Goal: Use online tool/utility: Utilize a website feature to perform a specific function

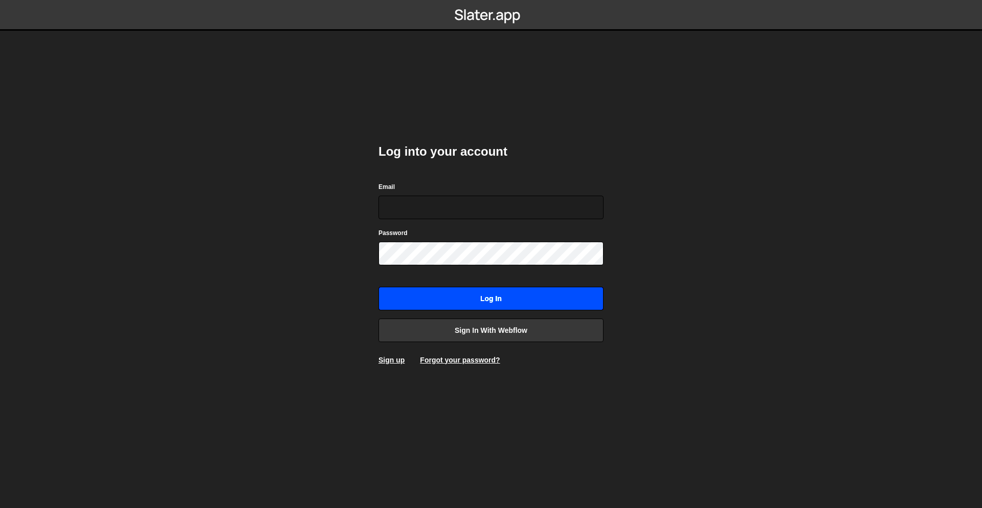
type input "rory@perspective.design"
click at [556, 292] on input "Log in" at bounding box center [491, 299] width 225 height 24
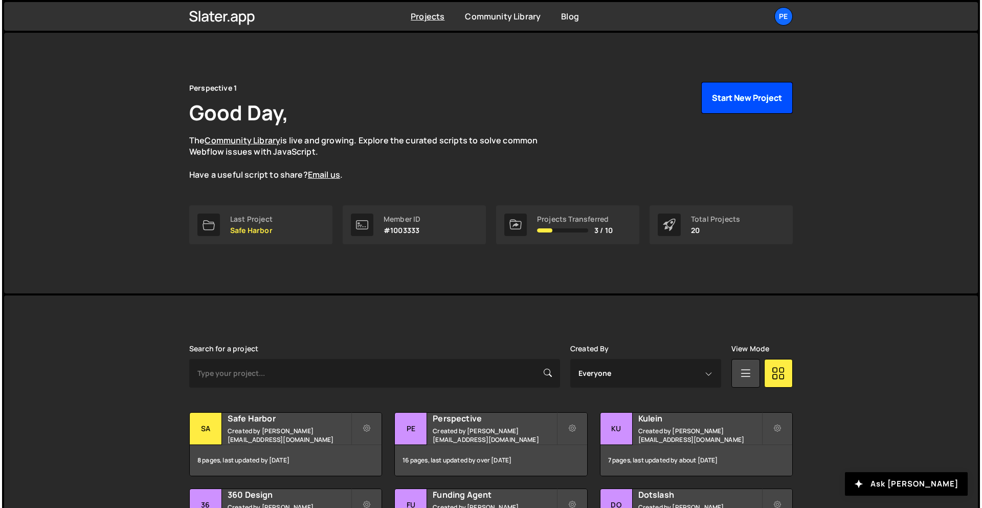
scroll to position [6, 0]
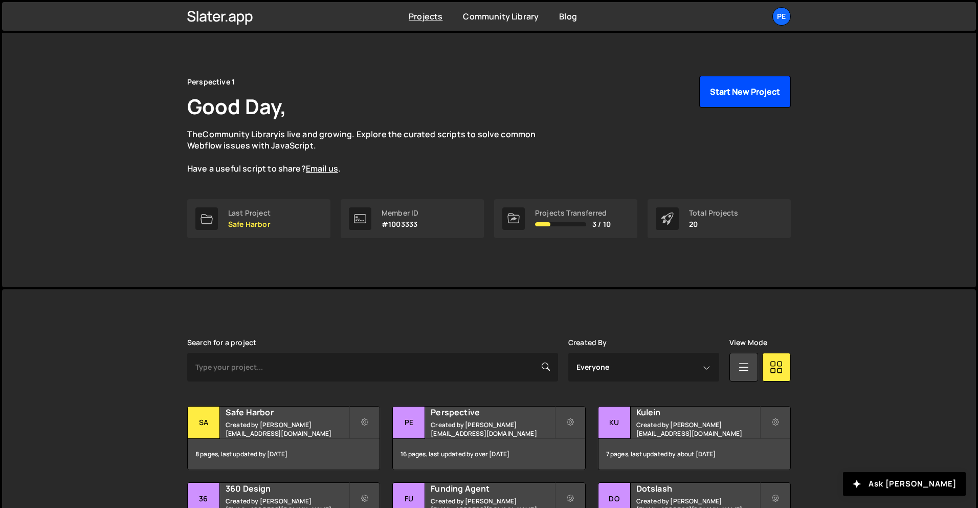
click at [783, 86] on button "Start New Project" at bounding box center [745, 92] width 92 height 32
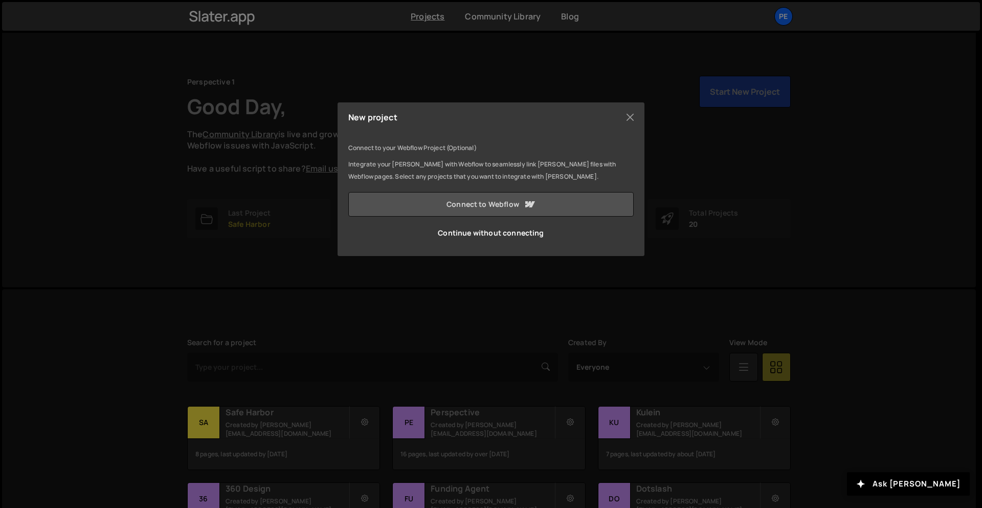
click at [495, 206] on link "Connect to Webflow" at bounding box center [490, 204] width 285 height 25
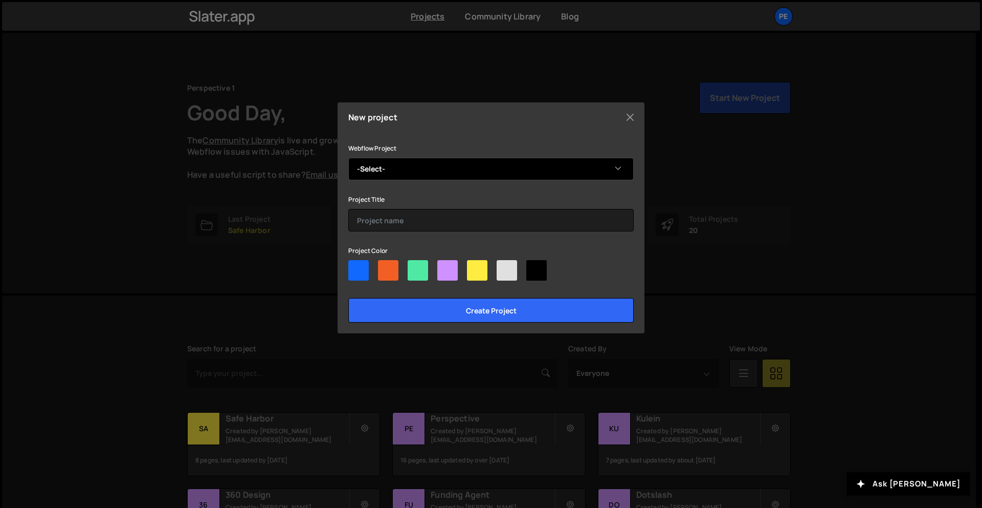
click at [481, 163] on select "-Select- Persistence Plus" at bounding box center [490, 169] width 285 height 23
select select "68c131deb143580e24436fd4"
click at [348, 158] on select "-Select- Persistence Plus" at bounding box center [490, 169] width 285 height 23
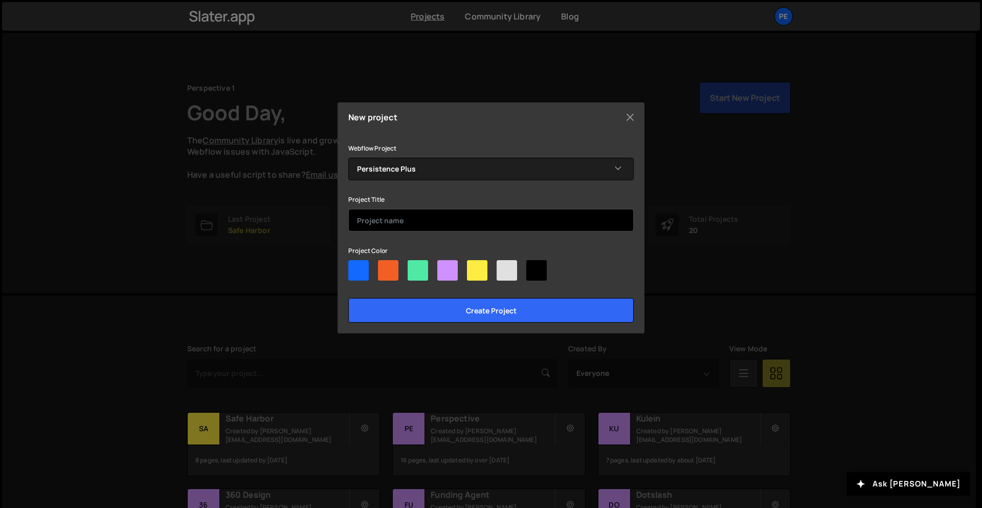
click at [453, 217] on input "text" at bounding box center [490, 220] width 285 height 23
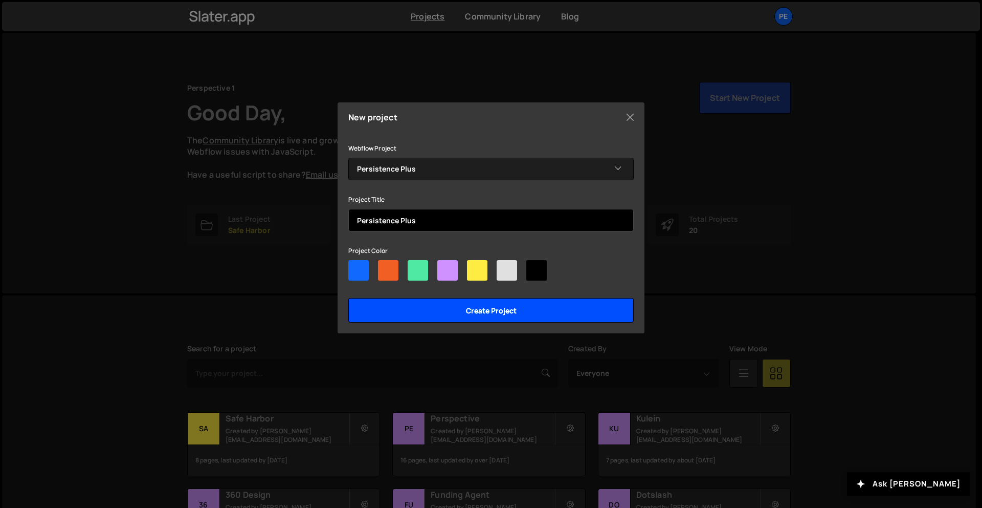
type input "Persistence Plus"
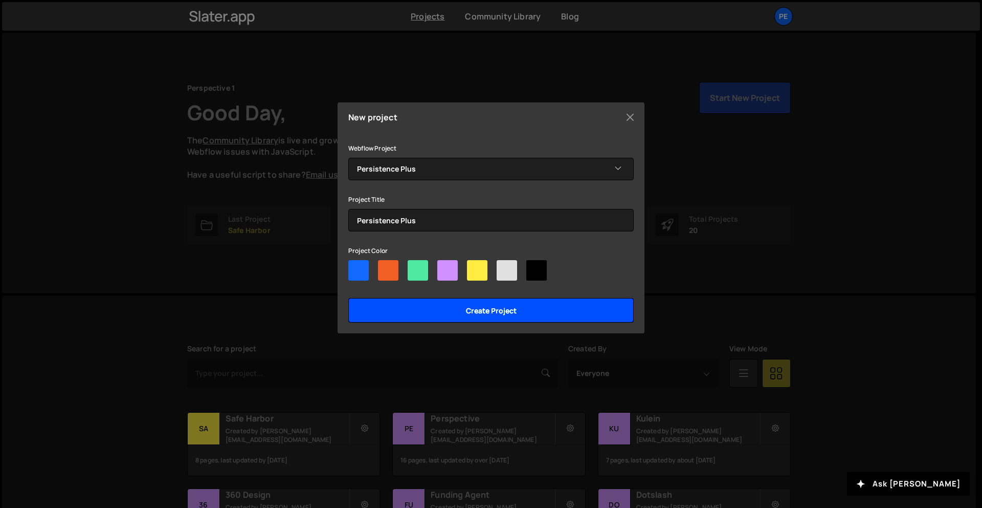
click at [477, 305] on input "Create project" at bounding box center [490, 310] width 285 height 25
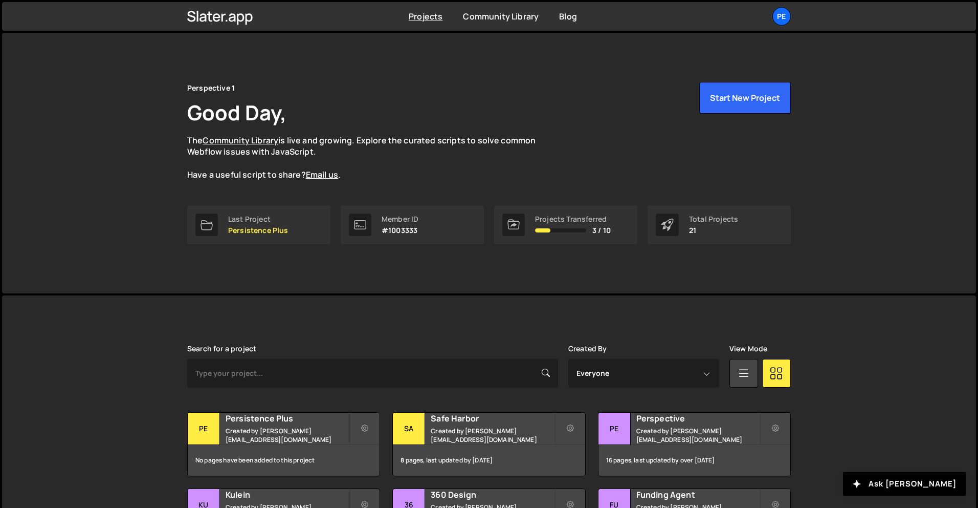
scroll to position [135, 0]
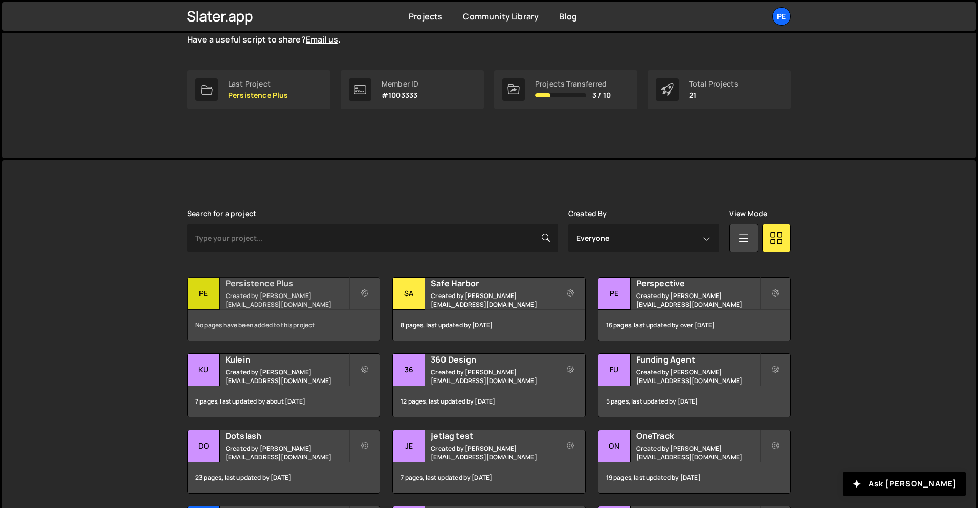
click at [317, 297] on small "Created by rory@perspective.design" at bounding box center [287, 299] width 123 height 17
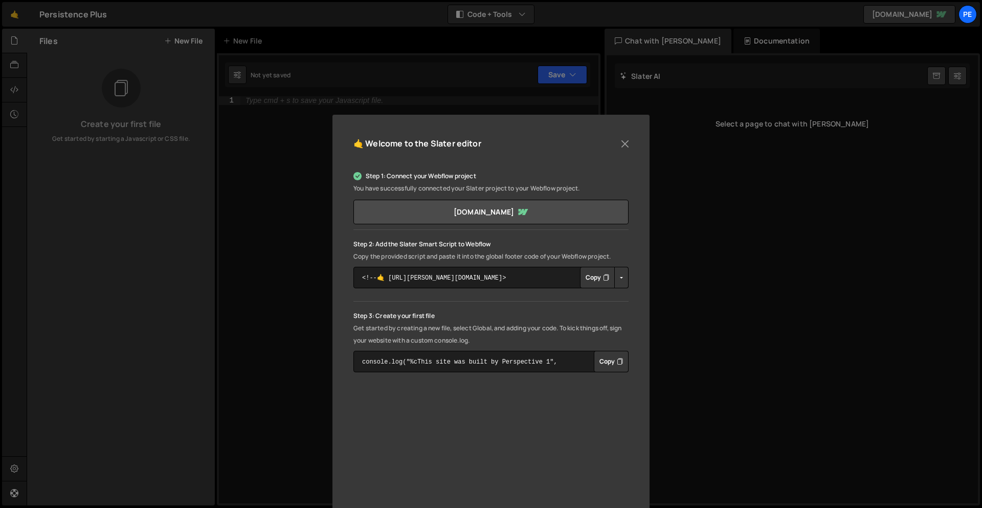
click at [250, 258] on div "🤙 Welcome to the [PERSON_NAME] editor Step 1: Connect your Webflow project You …" at bounding box center [491, 254] width 982 height 508
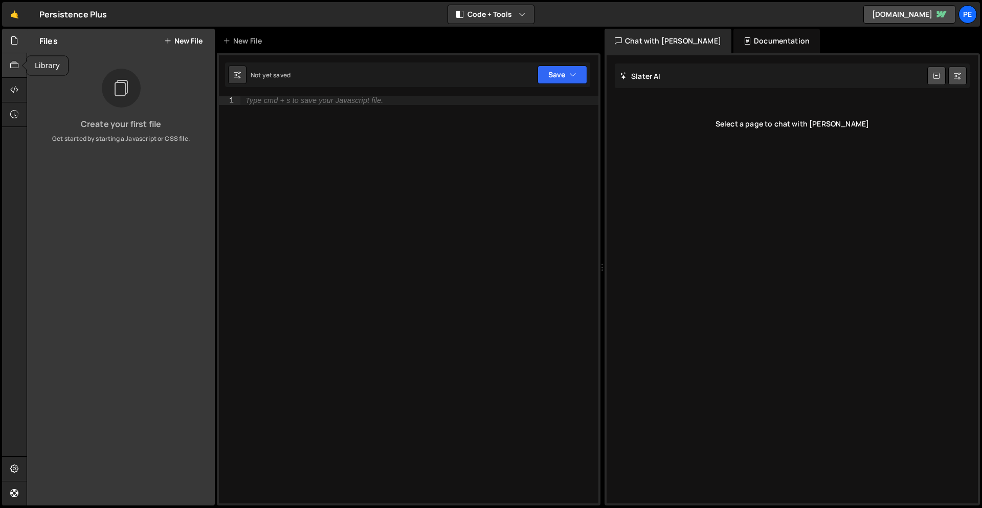
click at [9, 58] on div at bounding box center [14, 65] width 25 height 25
click at [105, 168] on link "[GEOGRAPHIC_DATA]" at bounding box center [120, 168] width 163 height 25
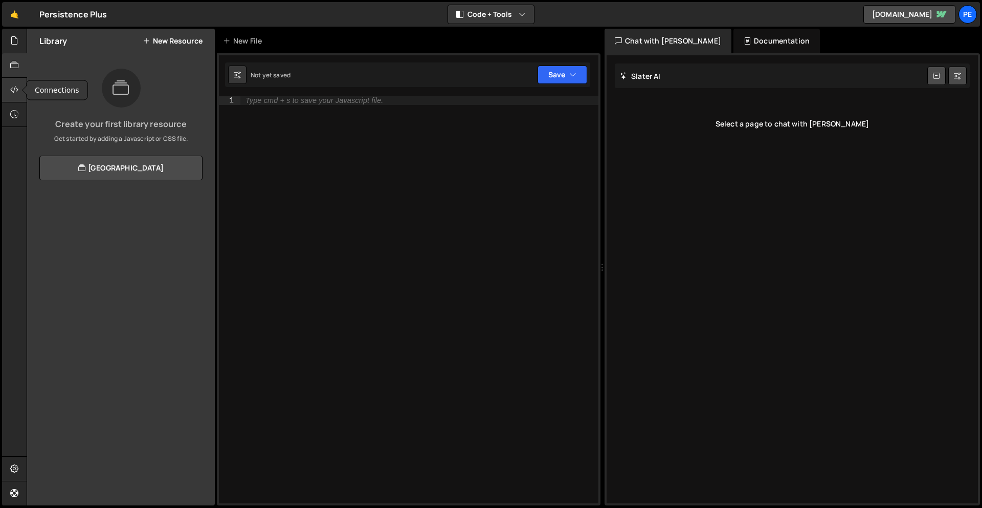
click at [19, 87] on div at bounding box center [14, 90] width 25 height 25
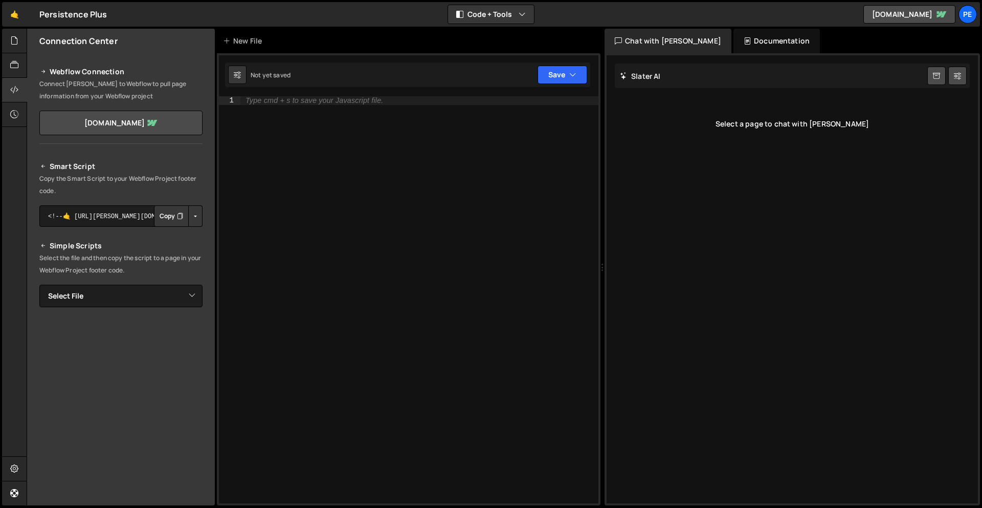
click at [168, 216] on button "Copy" at bounding box center [171, 215] width 35 height 21
click at [149, 126] on link "persistenceplus.webflow.io" at bounding box center [120, 123] width 163 height 25
click at [164, 215] on button "Copy" at bounding box center [171, 215] width 35 height 21
click at [341, 170] on div "Type cmd + s to save your Javascript file." at bounding box center [419, 308] width 358 height 424
click at [158, 216] on button "Copy" at bounding box center [171, 215] width 35 height 21
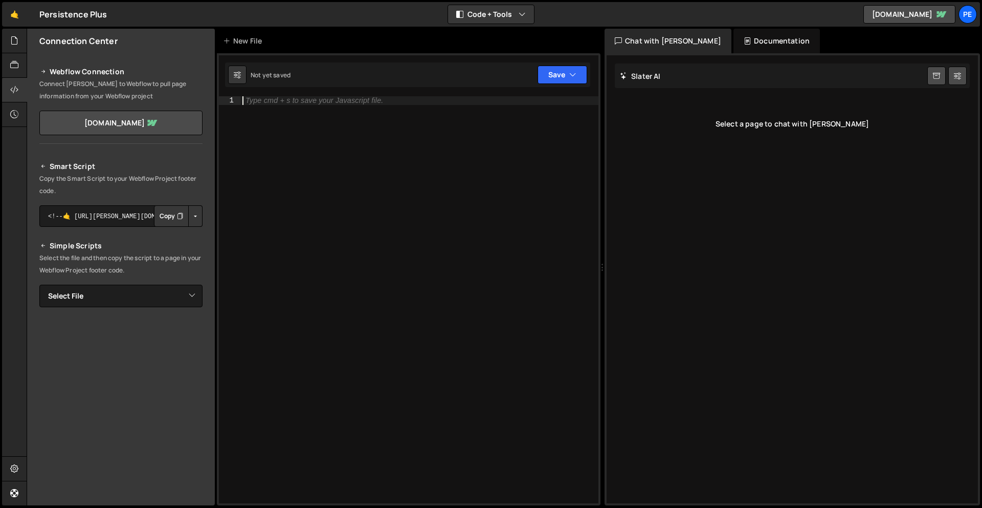
click at [329, 175] on div "Type cmd + s to save your Javascript file." at bounding box center [419, 308] width 358 height 424
click at [16, 47] on div at bounding box center [14, 41] width 25 height 25
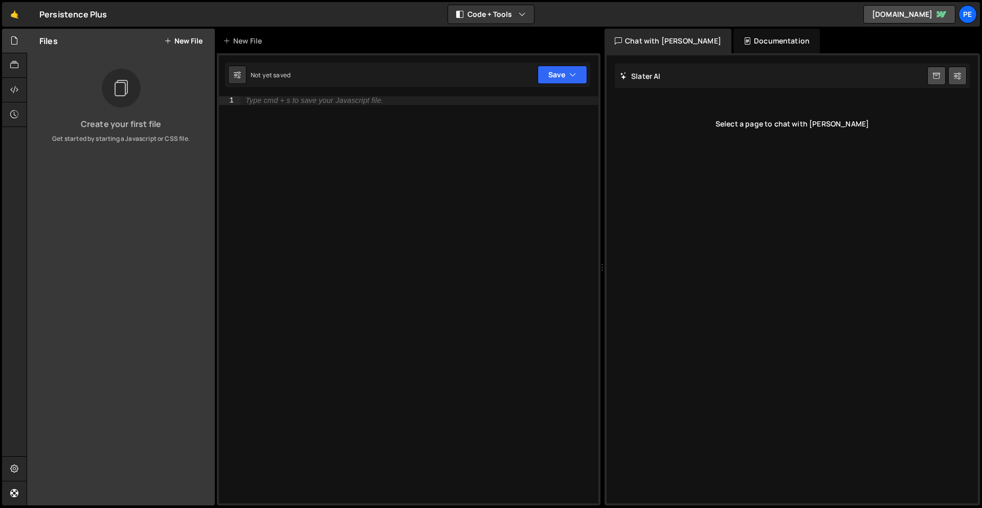
click at [188, 42] on button "New File" at bounding box center [183, 41] width 38 height 8
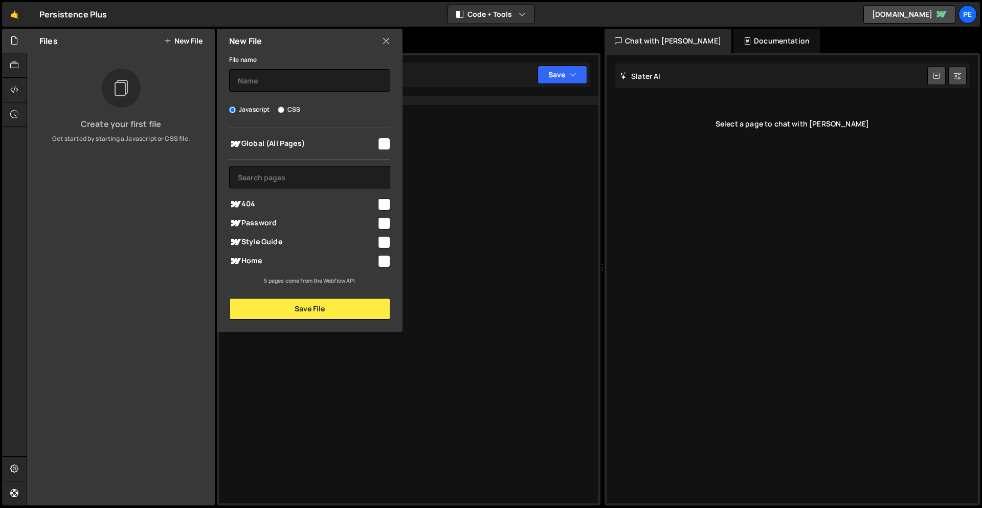
click at [389, 264] on input "checkbox" at bounding box center [384, 261] width 12 height 12
checkbox input "true"
click at [317, 65] on div "File name" at bounding box center [309, 72] width 161 height 38
click at [321, 79] on input "text" at bounding box center [309, 80] width 161 height 23
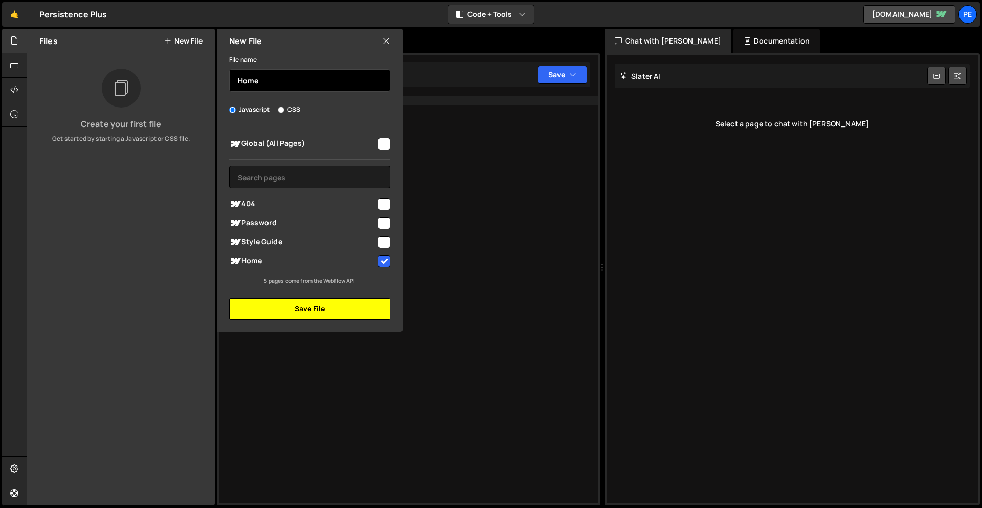
type input "Home"
click at [354, 312] on button "Save File" at bounding box center [309, 308] width 161 height 21
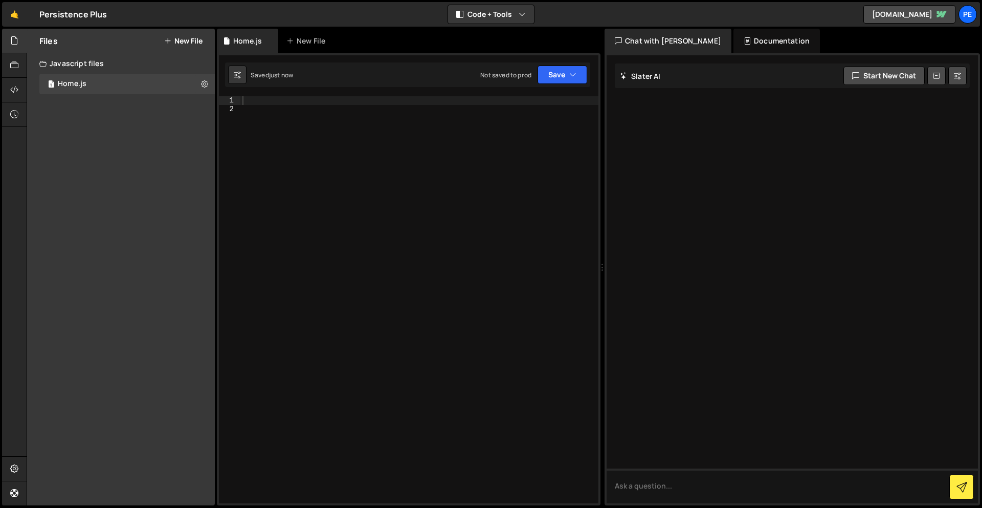
click at [381, 104] on div at bounding box center [419, 308] width 358 height 424
click at [8, 11] on link "🤙" at bounding box center [14, 14] width 25 height 25
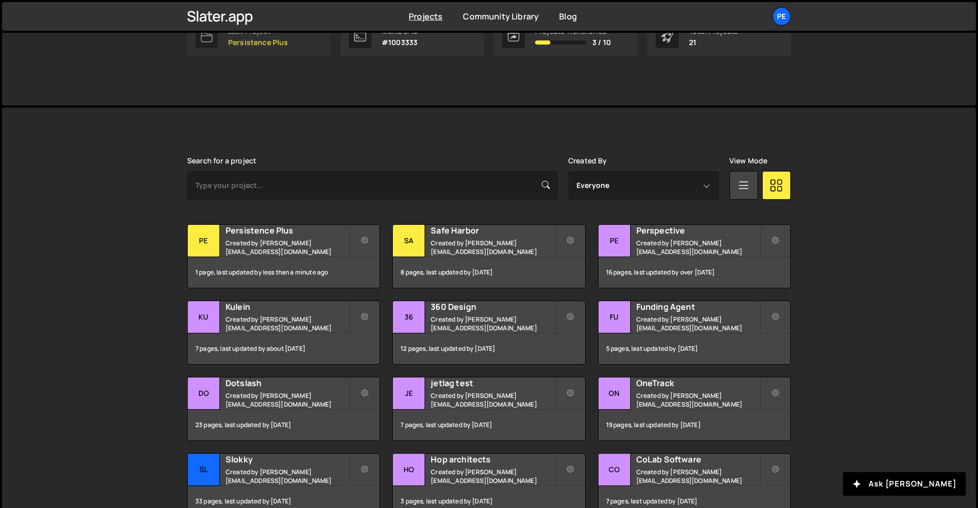
scroll to position [240, 0]
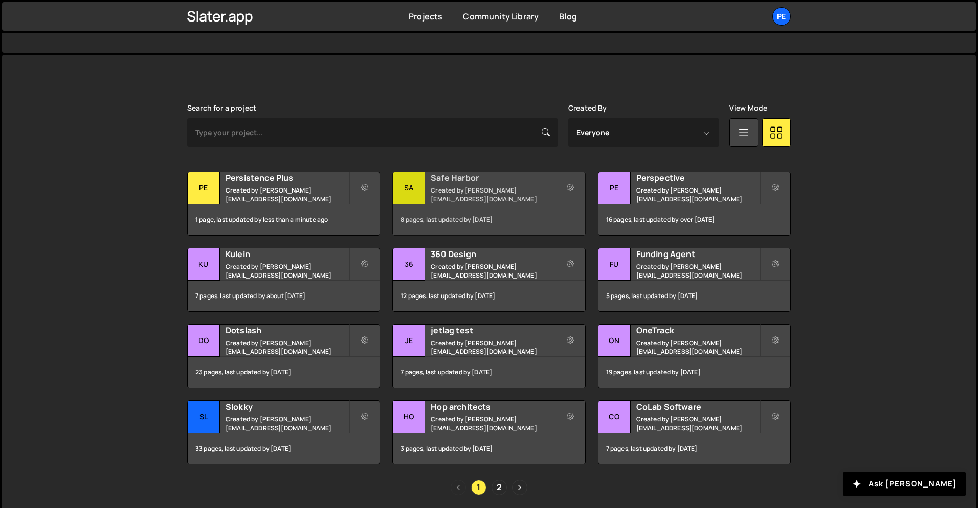
click at [476, 195] on small "Created by rory@perspective.design" at bounding box center [492, 194] width 123 height 17
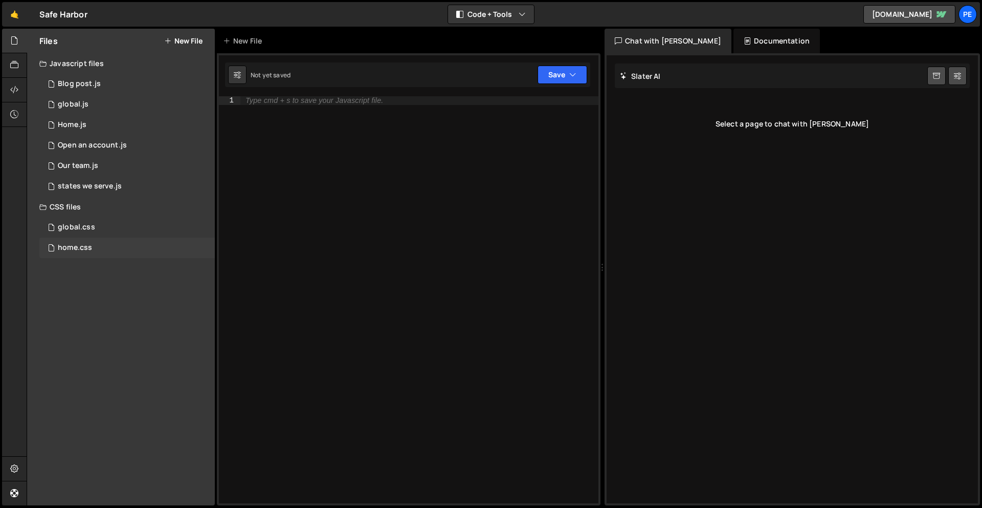
click at [83, 245] on div "home.css" at bounding box center [75, 247] width 34 height 9
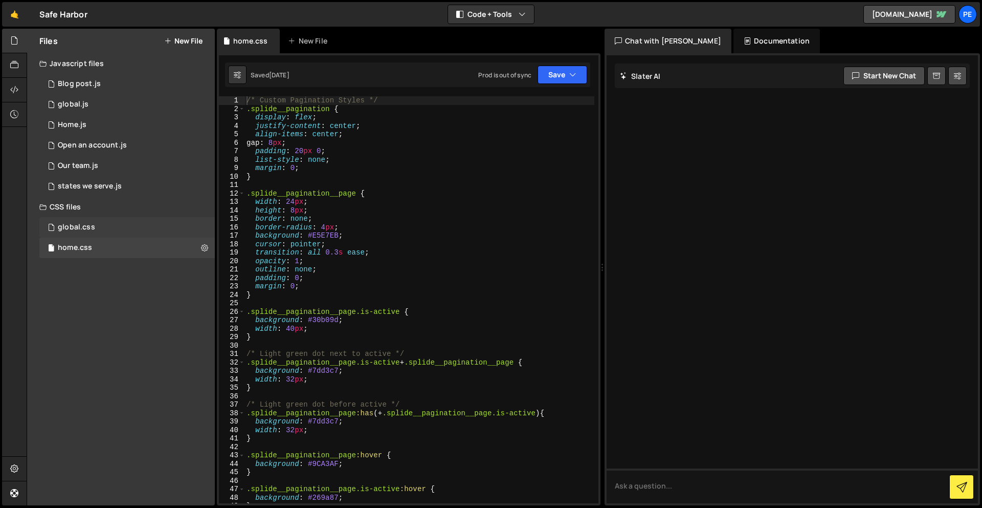
click at [81, 228] on div "global.css" at bounding box center [76, 227] width 37 height 9
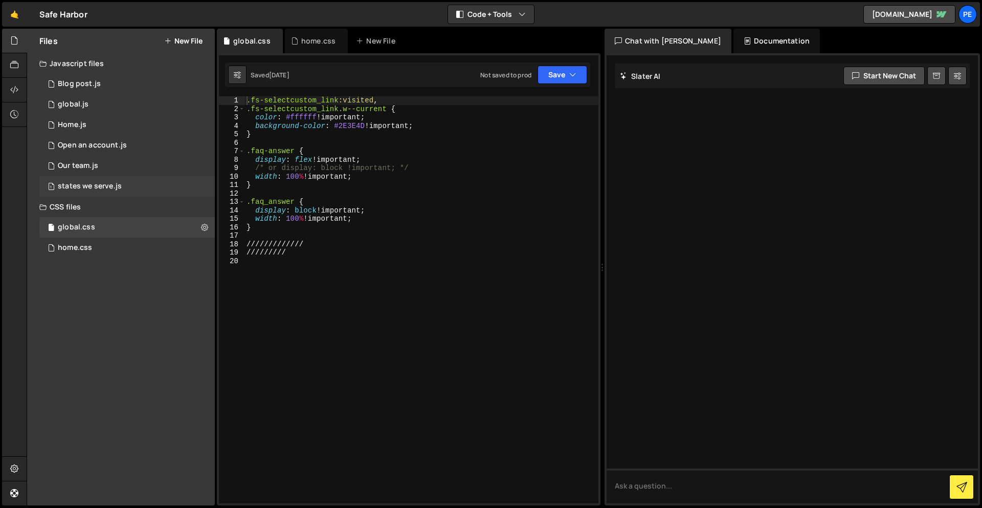
click at [87, 187] on div "states we serve.js" at bounding box center [90, 186] width 64 height 9
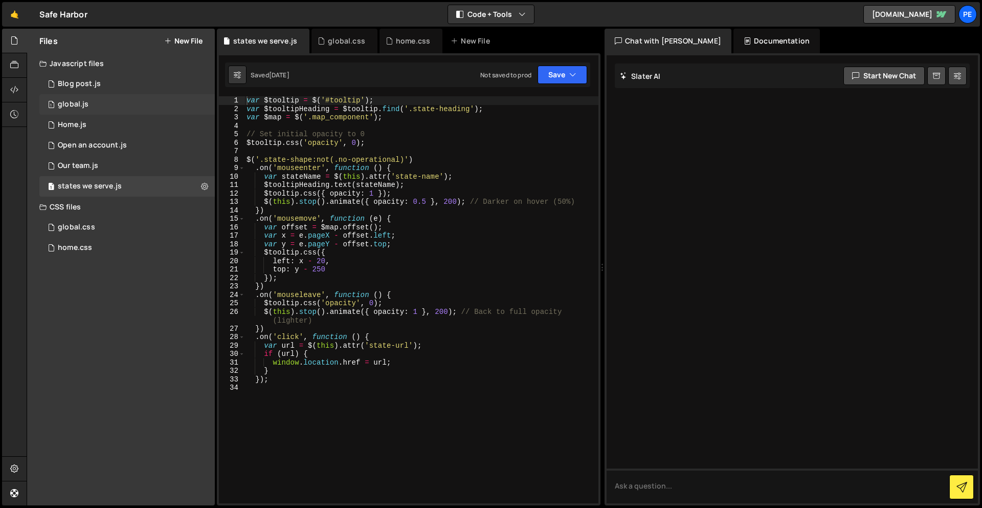
click at [82, 104] on div "global.js" at bounding box center [73, 104] width 31 height 9
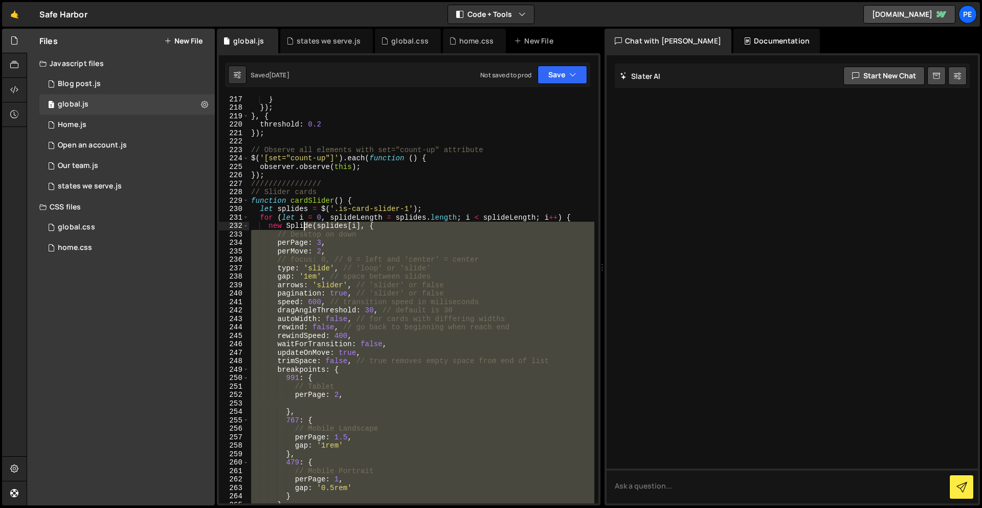
scroll to position [1854, 0]
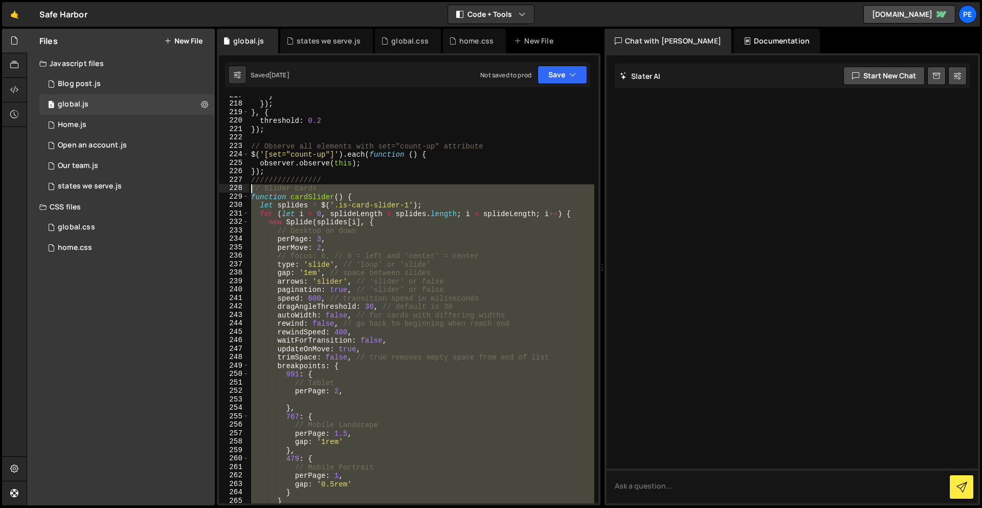
drag, startPoint x: 360, startPoint y: 312, endPoint x: 248, endPoint y: 190, distance: 165.5
click at [248, 190] on div "217 218 219 220 221 222 223 224 225 226 227 228 229 230 231 232 233 234 235 236…" at bounding box center [409, 299] width 380 height 407
type textarea "// Slider cards function cardSlider() {"
click at [9, 14] on link "🤙" at bounding box center [14, 14] width 25 height 25
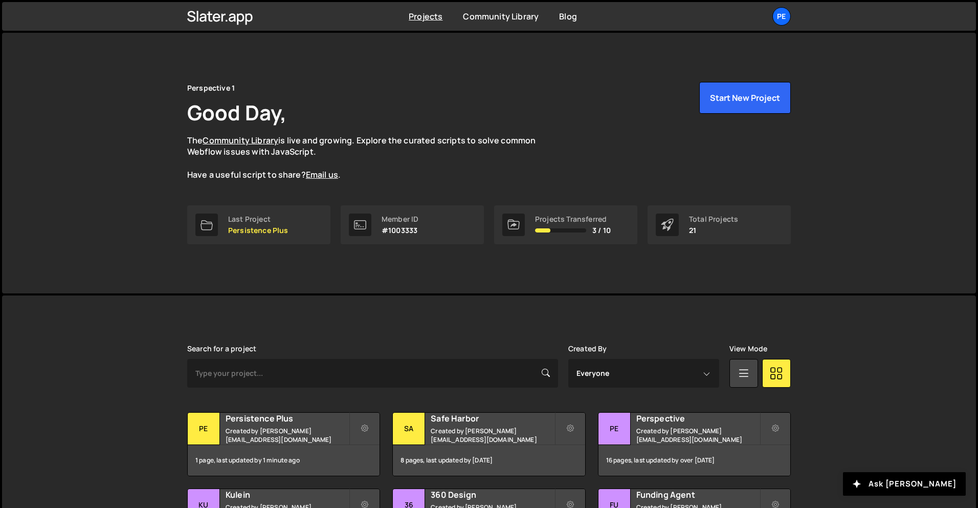
scroll to position [149, 0]
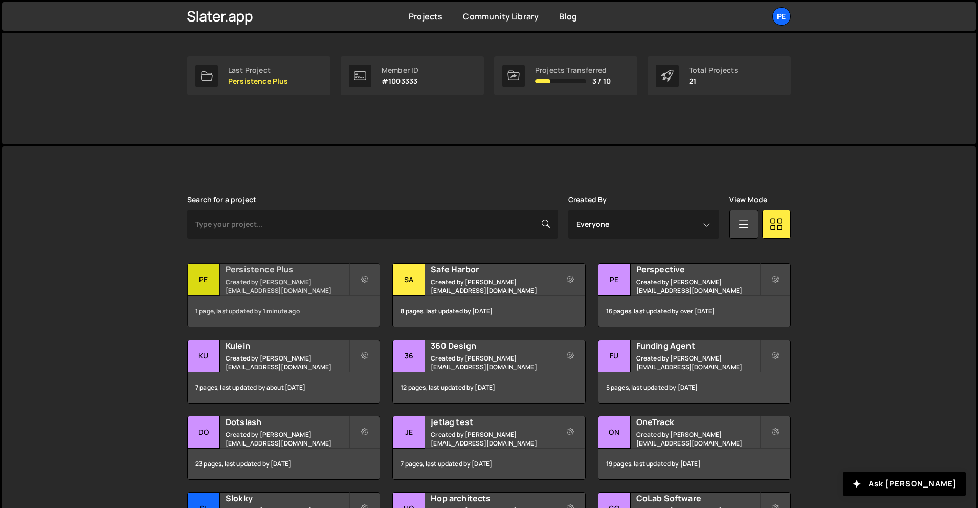
click at [300, 275] on h2 "Persistence Plus" at bounding box center [287, 268] width 123 height 11
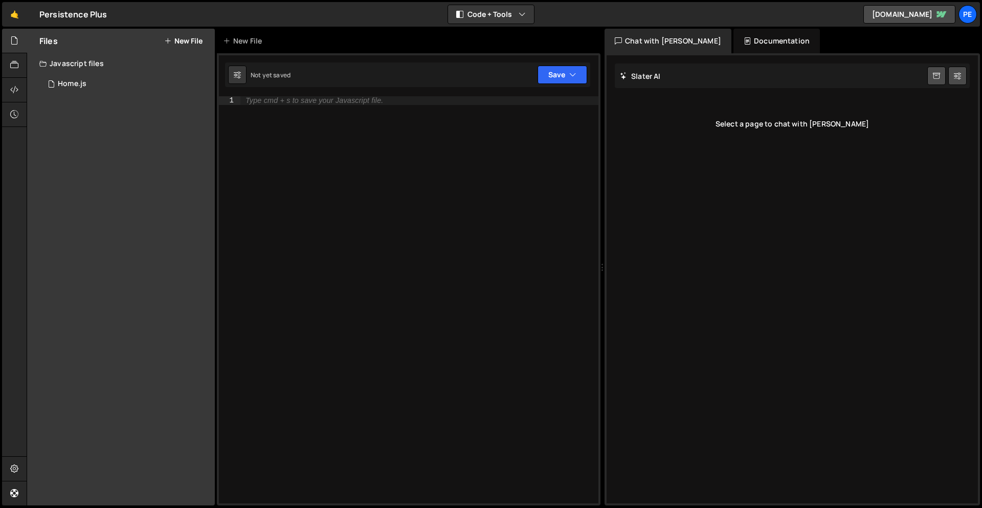
click at [345, 104] on div "Type cmd + s to save your Javascript file." at bounding box center [419, 308] width 358 height 424
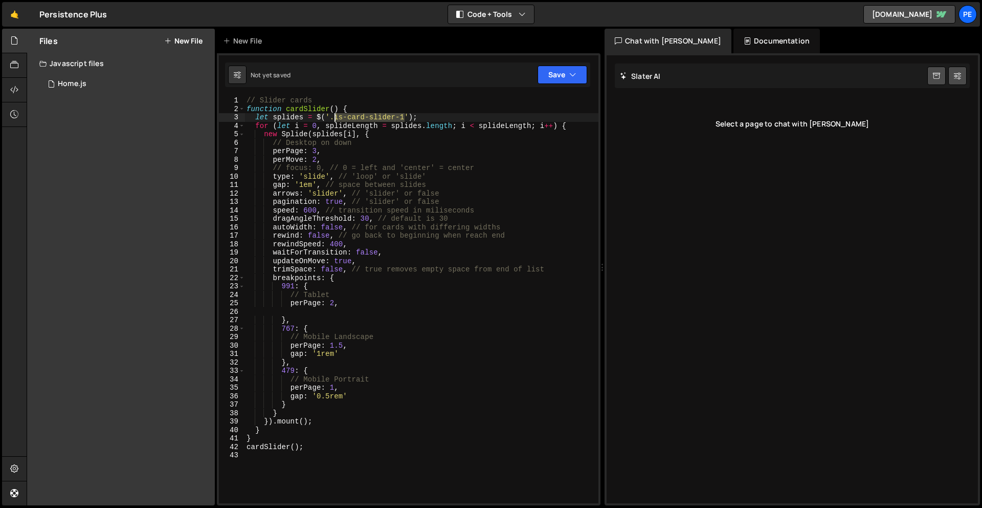
drag, startPoint x: 405, startPoint y: 118, endPoint x: 334, endPoint y: 117, distance: 71.1
click at [334, 117] on div "// Slider cards function cardSlider ( ) { let splides = $ ( '.is-card-slider-1'…" at bounding box center [422, 308] width 354 height 424
paste textarea "review"
type textarea "let splides = $('.is-review');"
click at [553, 61] on div "let splides = $('.is-review'); 1 2 3 4 5 6 7 8 9 10 11 12 13 14 15 16 17 18 19 …" at bounding box center [409, 279] width 384 height 452
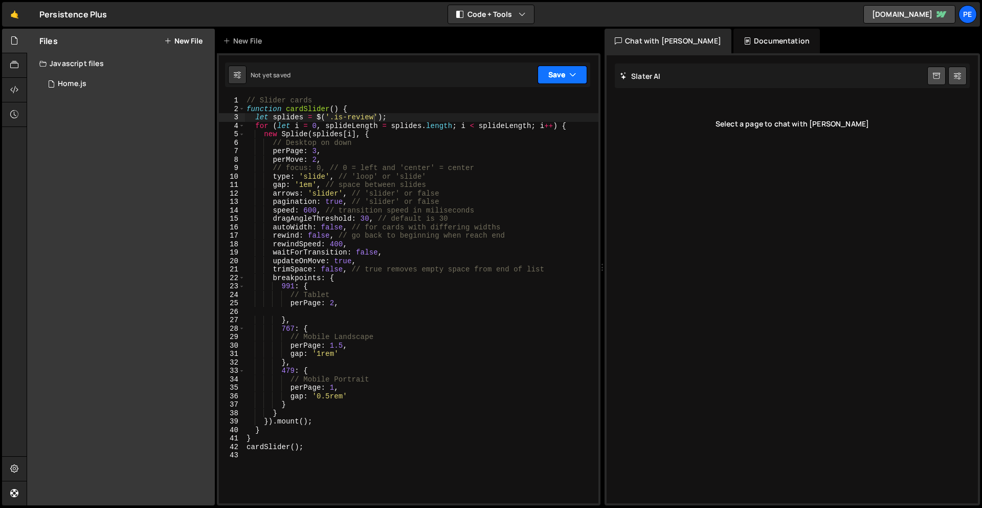
click at [557, 72] on button "Save" at bounding box center [563, 74] width 50 height 18
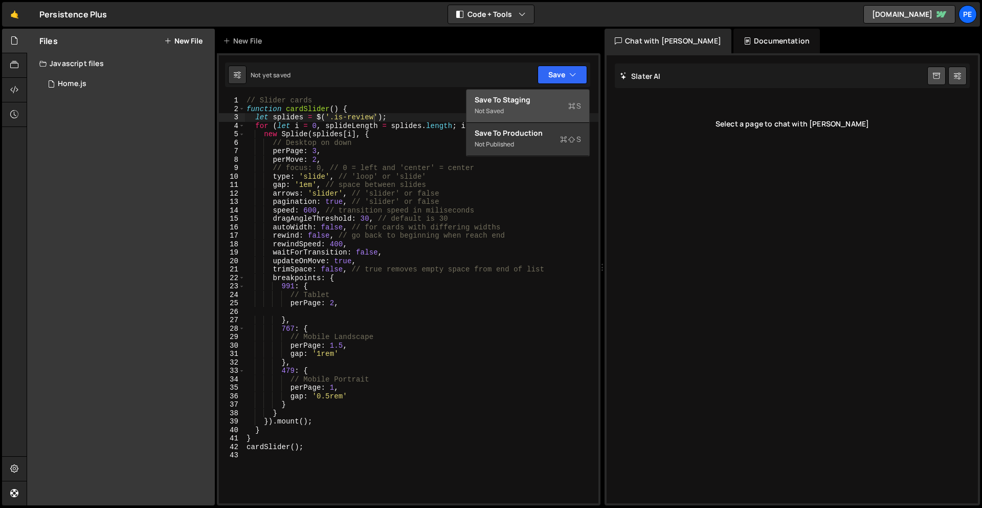
click at [539, 95] on div "Save to Staging S" at bounding box center [528, 100] width 106 height 10
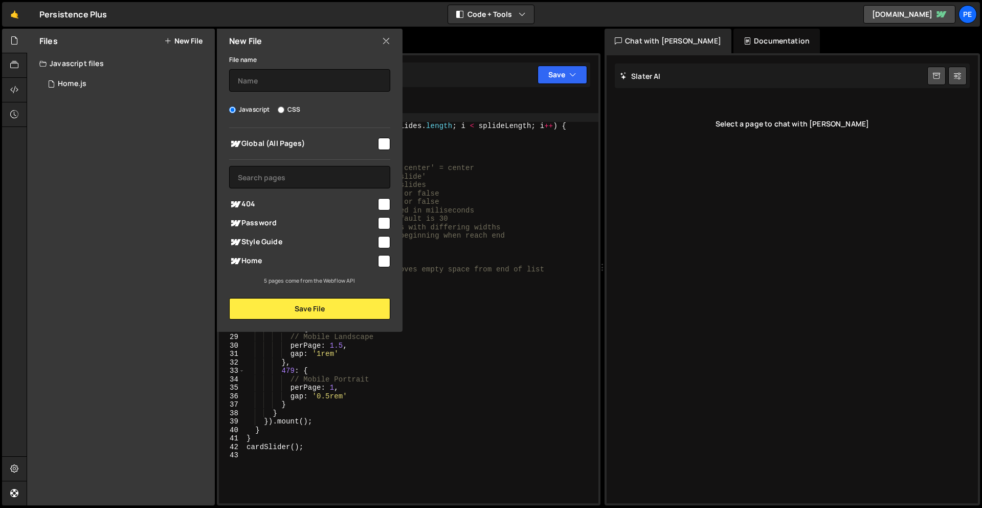
click at [382, 258] on input "checkbox" at bounding box center [384, 261] width 12 height 12
checkbox input "true"
click at [310, 79] on input "text" at bounding box center [309, 80] width 161 height 23
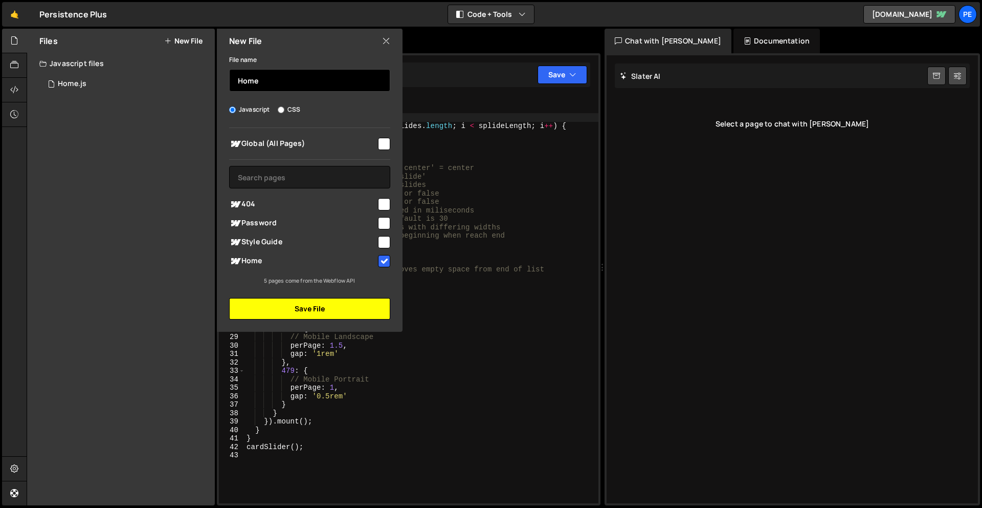
type input "Home"
click at [317, 309] on button "Save File" at bounding box center [309, 308] width 161 height 21
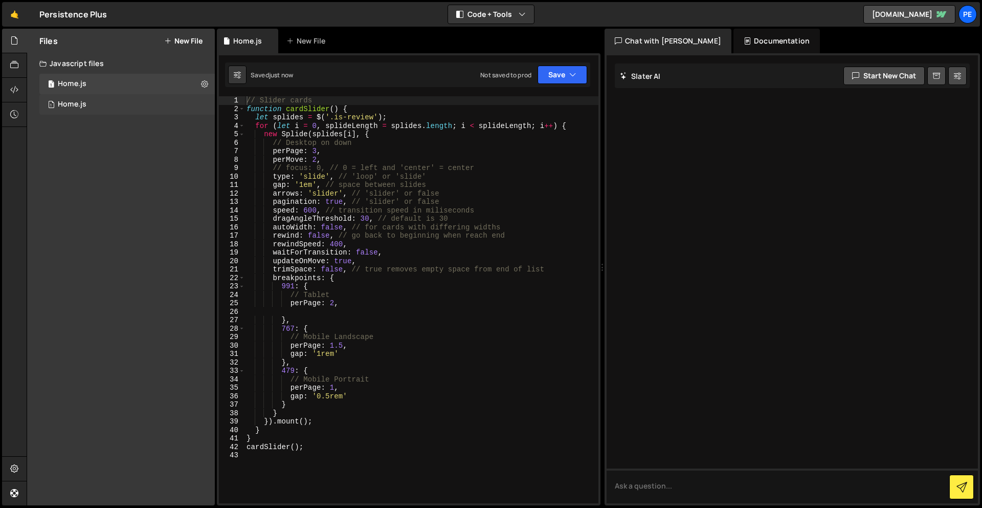
click at [64, 101] on div "Home.js" at bounding box center [72, 104] width 29 height 9
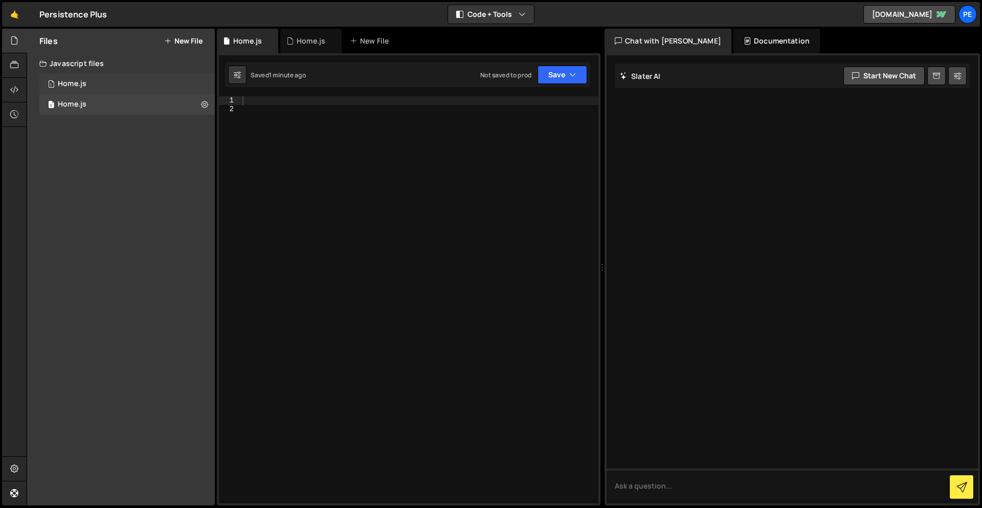
click at [87, 81] on div "1 Home.js 0" at bounding box center [126, 84] width 175 height 20
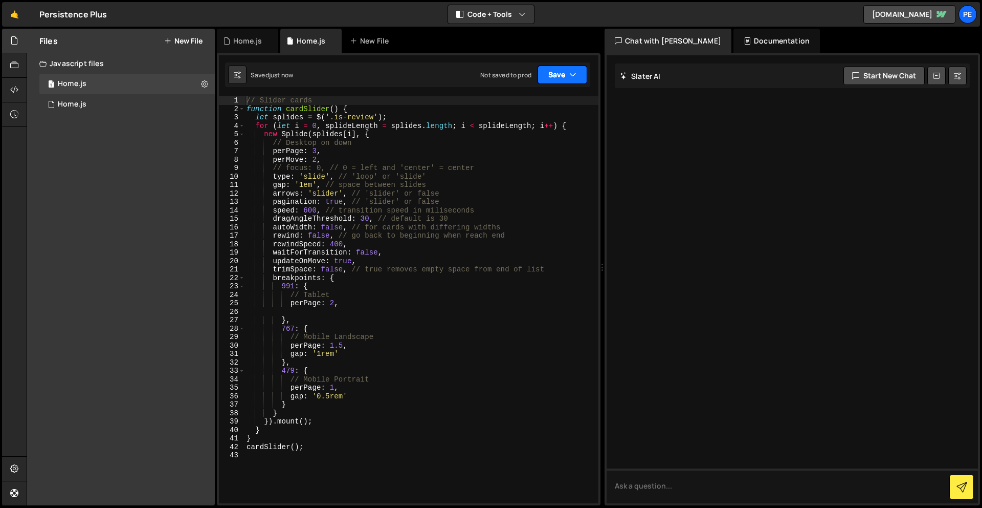
click at [556, 70] on button "Save" at bounding box center [563, 74] width 50 height 18
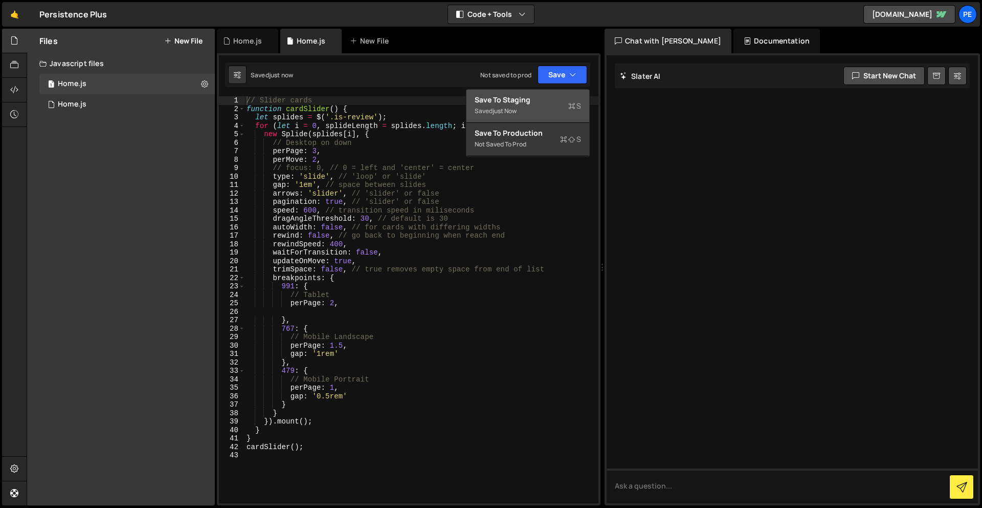
click at [562, 90] on button "Save to Staging S Saved just now" at bounding box center [528, 106] width 123 height 33
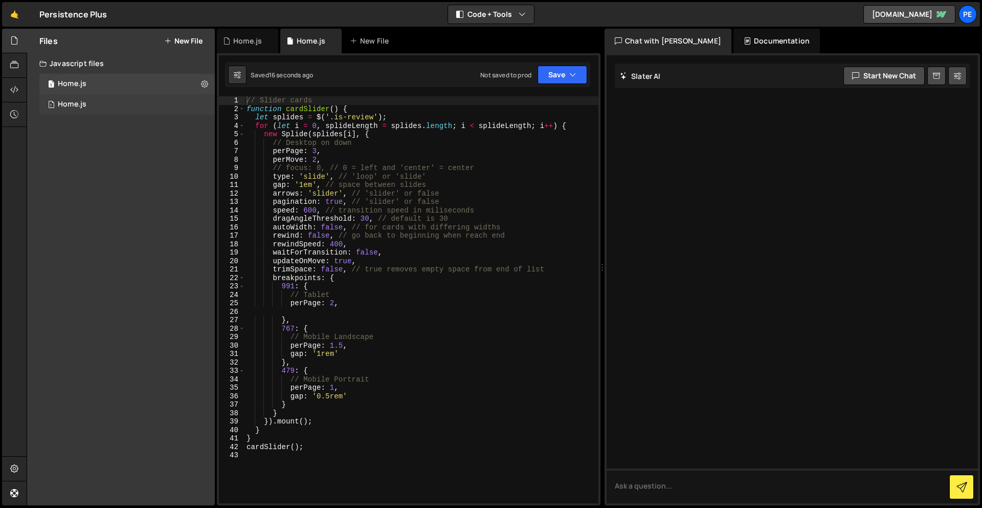
click at [69, 106] on div "Home.js" at bounding box center [72, 104] width 29 height 9
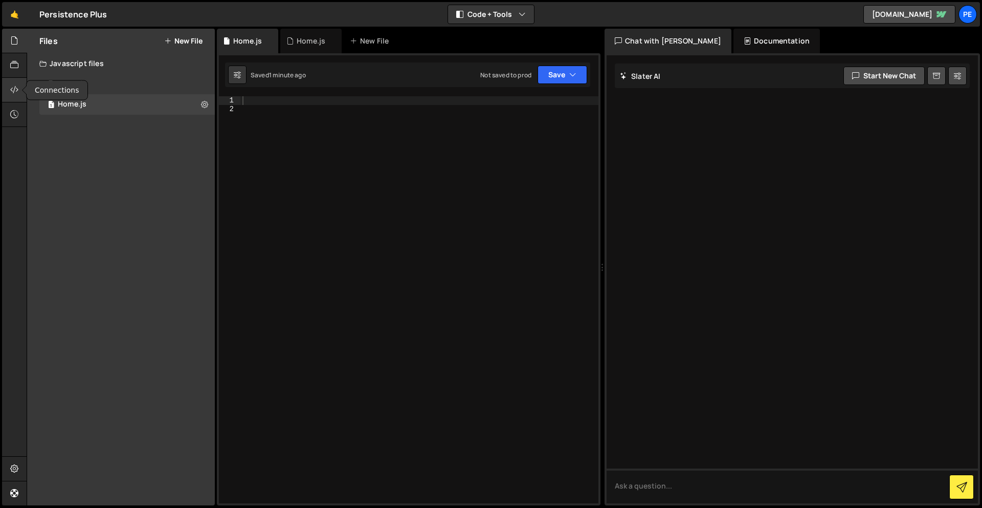
click at [16, 85] on icon at bounding box center [14, 89] width 8 height 11
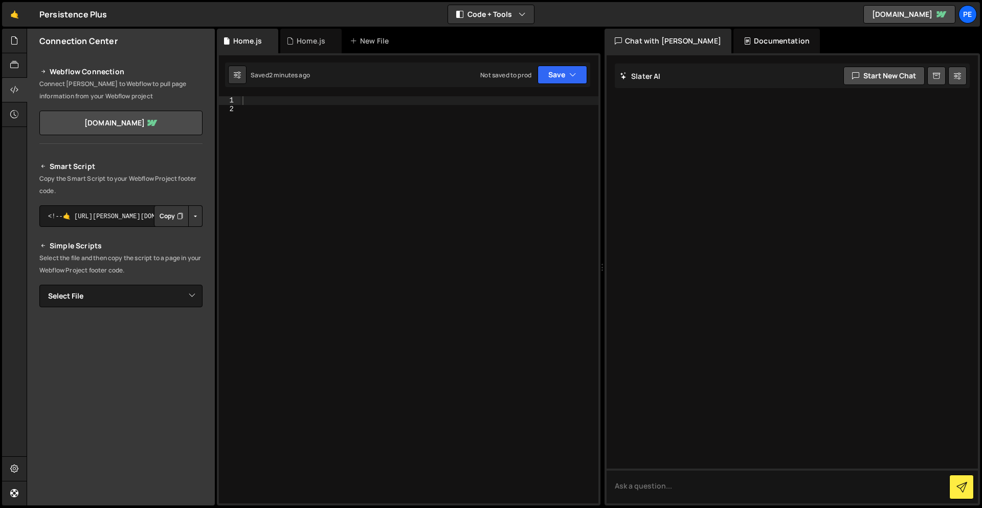
click at [163, 217] on button "Copy" at bounding box center [171, 215] width 35 height 21
click at [103, 298] on select "Select File Home.js Home.js" at bounding box center [120, 295] width 163 height 23
select select "46360"
click at [39, 284] on select "Select File Home.js Home.js" at bounding box center [120, 295] width 163 height 23
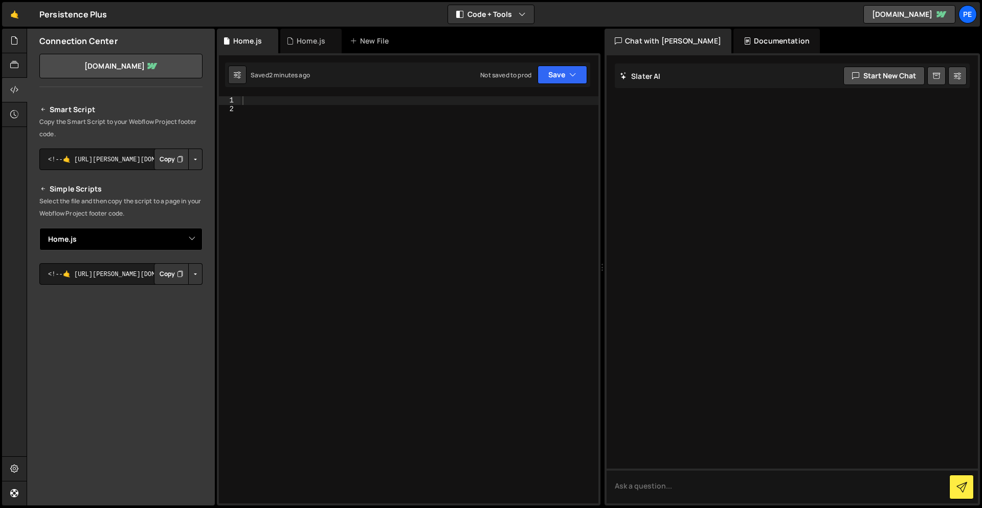
click at [130, 236] on select "Select File Home.js Home.js" at bounding box center [120, 239] width 163 height 23
select select
click at [39, 249] on select "Select File Home.js Home.js" at bounding box center [120, 239] width 163 height 23
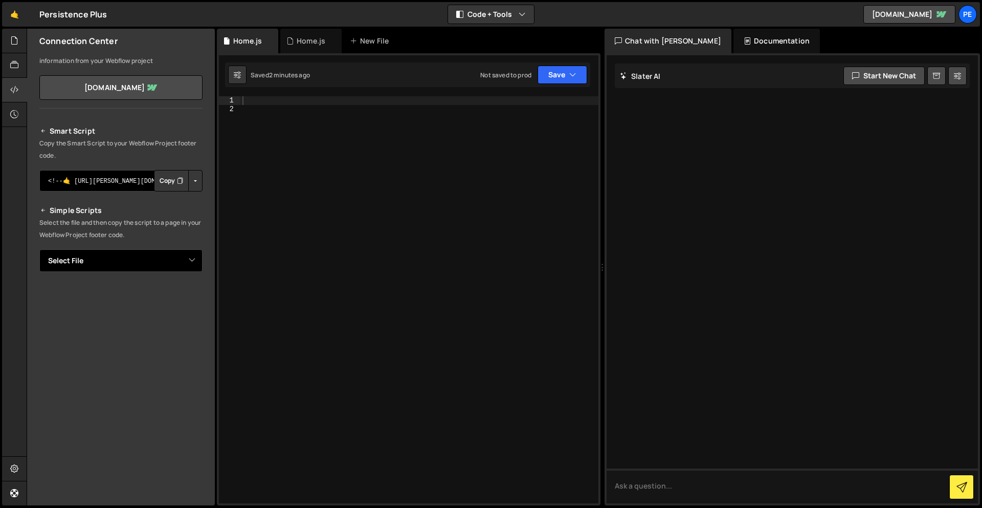
scroll to position [0, 0]
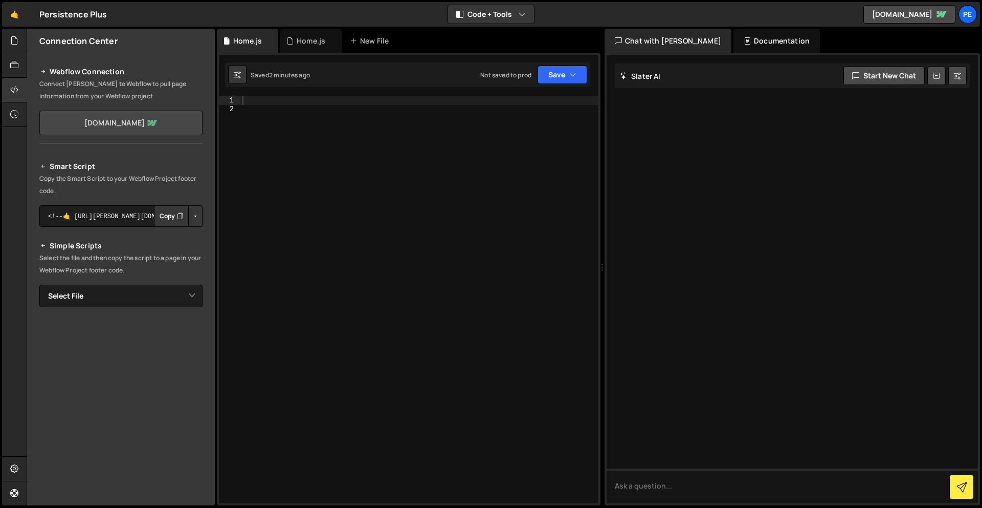
click at [152, 111] on link "[DOMAIN_NAME]" at bounding box center [120, 123] width 163 height 25
click at [8, 36] on div at bounding box center [14, 41] width 25 height 25
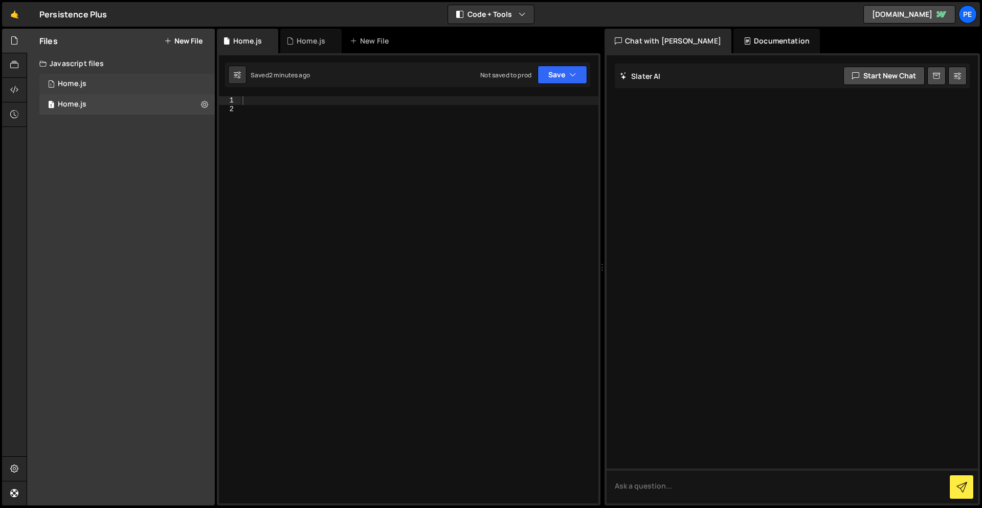
click at [79, 83] on div "Home.js" at bounding box center [72, 83] width 29 height 9
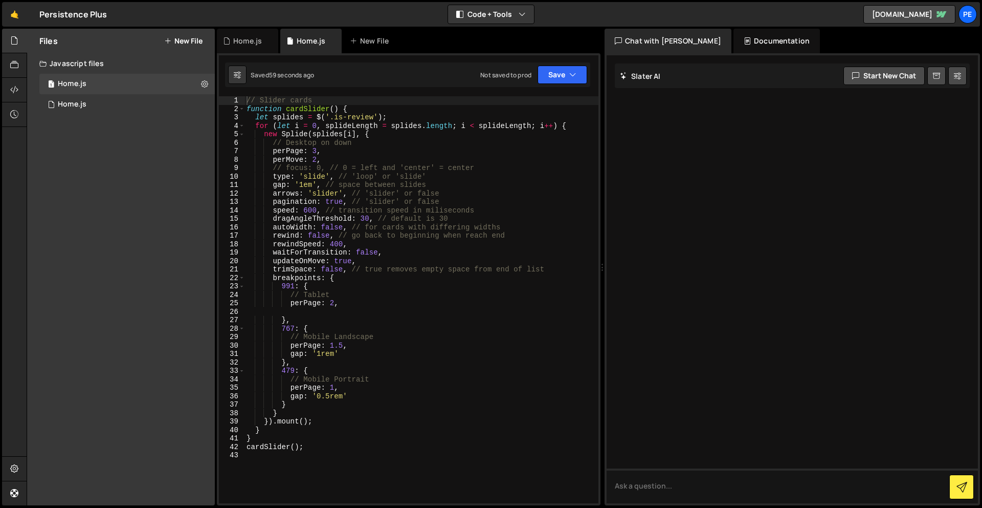
click at [318, 151] on div "// Slider cards function cardSlider ( ) { let splides = $ ( '.is-review' ) ; fo…" at bounding box center [422, 308] width 354 height 424
type textarea "perPage: 1,"
click at [558, 76] on button "Save" at bounding box center [563, 74] width 50 height 18
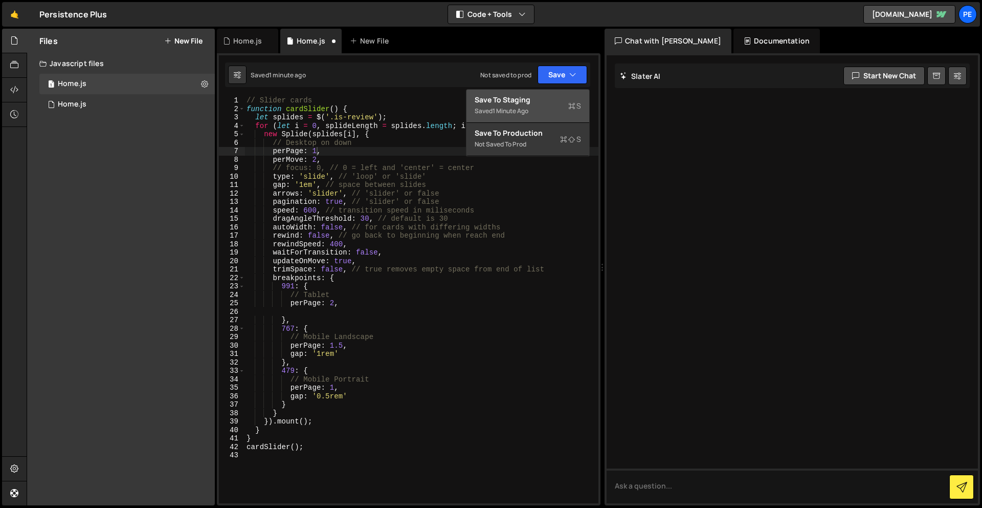
click at [563, 98] on div "Save to Staging S" at bounding box center [528, 100] width 106 height 10
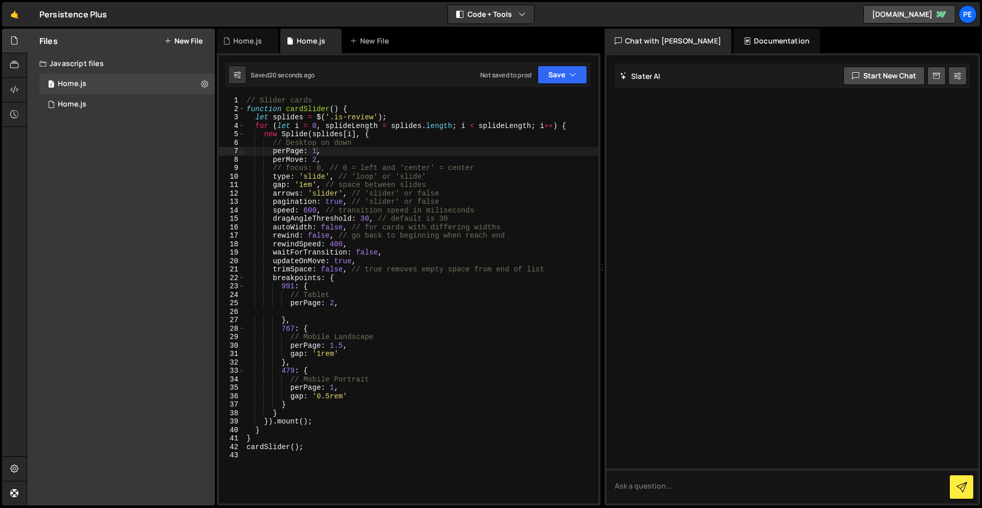
scroll to position [0, 0]
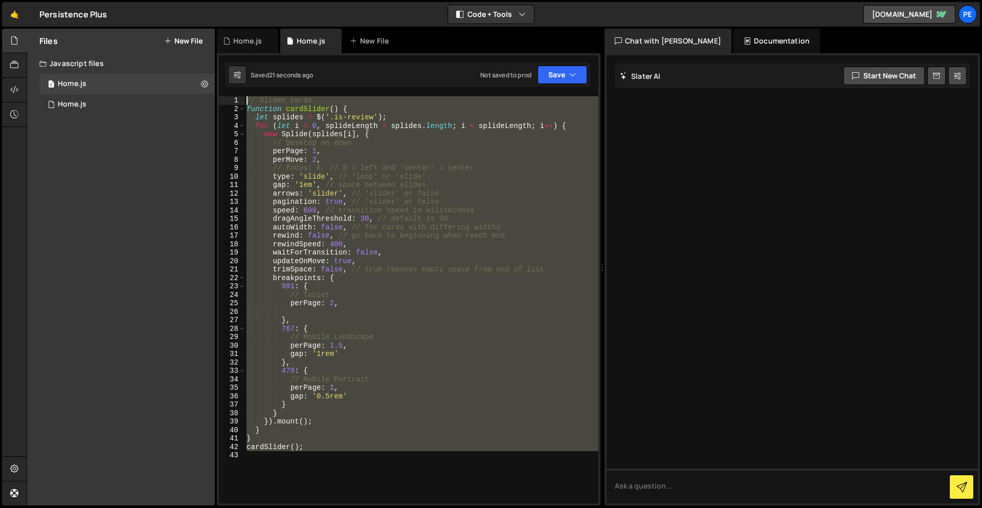
drag, startPoint x: 363, startPoint y: 392, endPoint x: 147, endPoint y: -36, distance: 479.6
click at [147, 0] on html "Projects [GEOGRAPHIC_DATA] Blog Pe Your current team is Perspective 1 Projects …" at bounding box center [491, 254] width 982 height 508
click at [119, 102] on div "1 Home.js 0" at bounding box center [126, 104] width 175 height 20
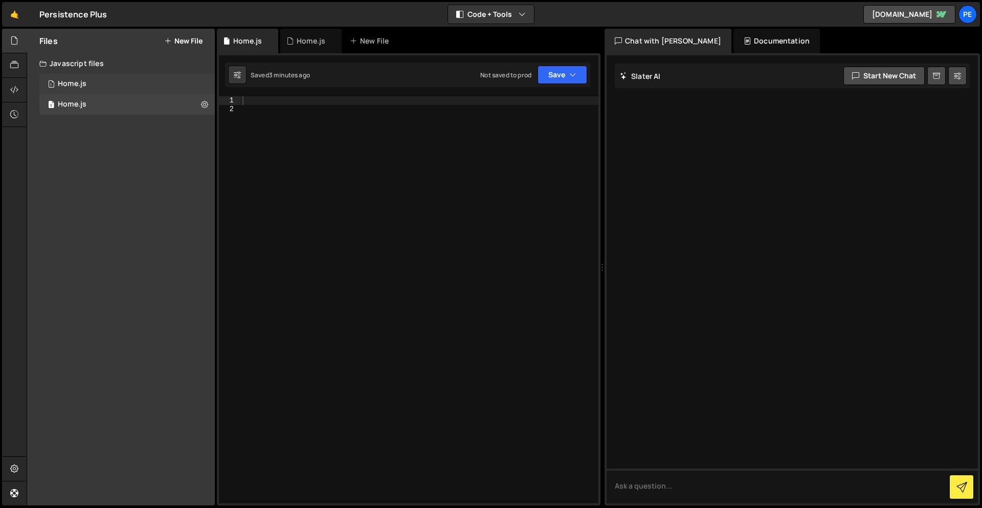
click at [114, 88] on div "1 Home.js 0" at bounding box center [126, 84] width 175 height 20
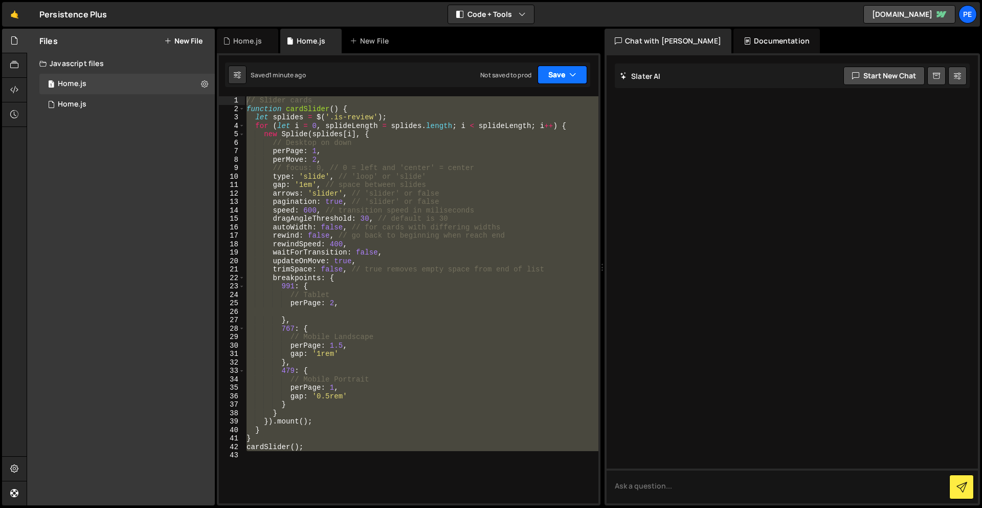
click at [558, 77] on button "Save" at bounding box center [563, 74] width 50 height 18
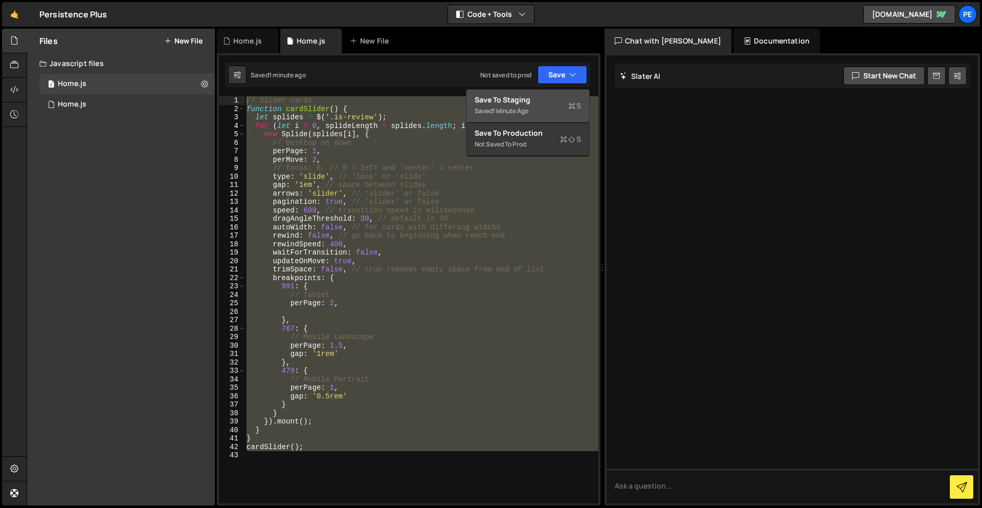
click at [553, 103] on div "Save to Staging S" at bounding box center [528, 100] width 106 height 10
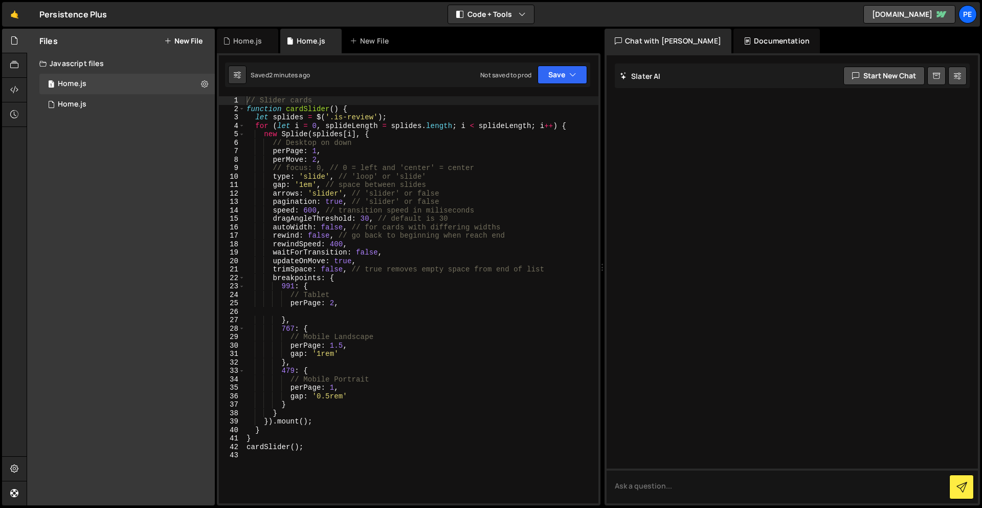
click at [317, 158] on div "// Slider cards function cardSlider ( ) { let splides = $ ( '.is-review' ) ; fo…" at bounding box center [422, 308] width 354 height 424
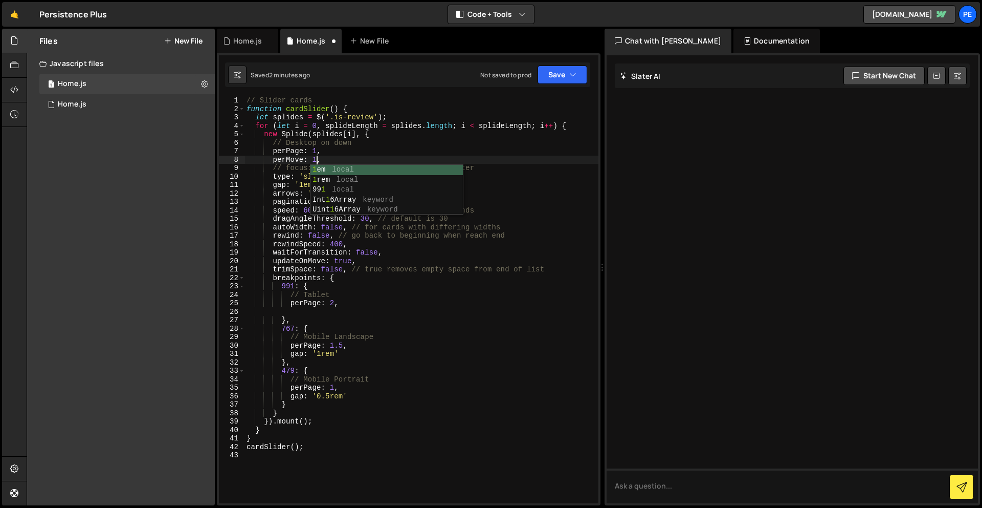
scroll to position [0, 5]
click at [518, 145] on div "// Slider cards function cardSlider ( ) { let splides = $ ( '.is-review' ) ; fo…" at bounding box center [422, 308] width 354 height 424
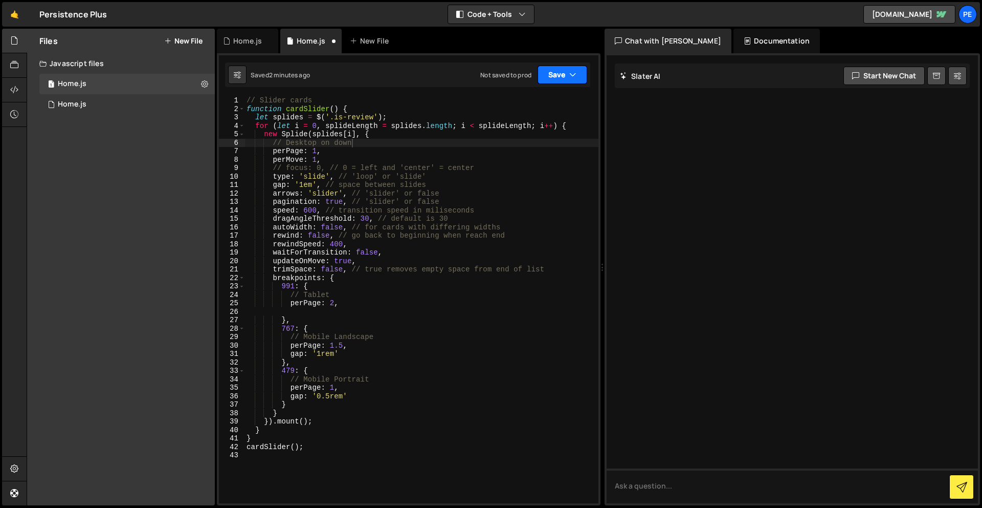
click at [562, 70] on button "Save" at bounding box center [563, 74] width 50 height 18
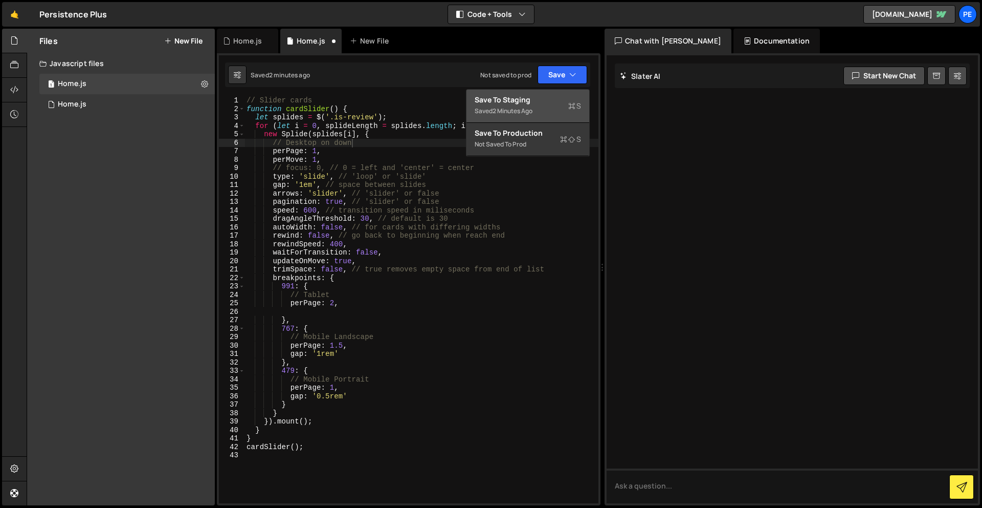
click at [547, 110] on div "Saved 2 minutes ago" at bounding box center [528, 111] width 106 height 12
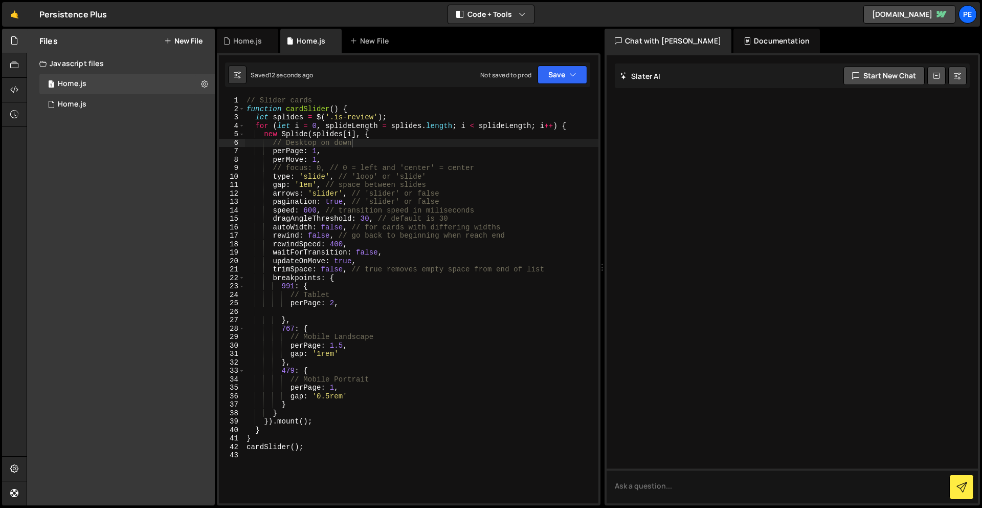
scroll to position [4, 0]
click at [341, 196] on div "// Slider cards function cardSlider ( ) { let splides = $ ( '.is-review' ) ; fo…" at bounding box center [420, 305] width 350 height 424
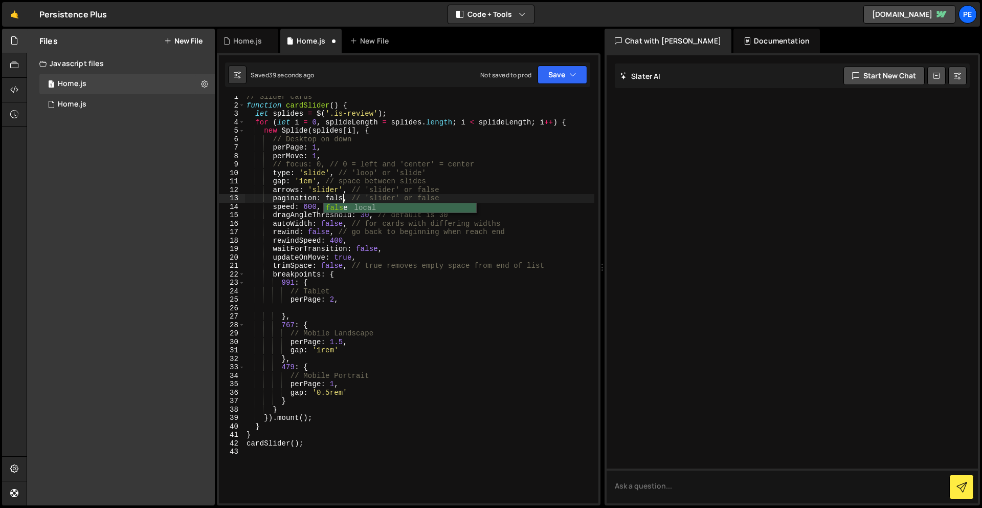
scroll to position [0, 7]
type textarea "pagination: false, // 'slider' or false"
click at [559, 70] on button "Save" at bounding box center [563, 74] width 50 height 18
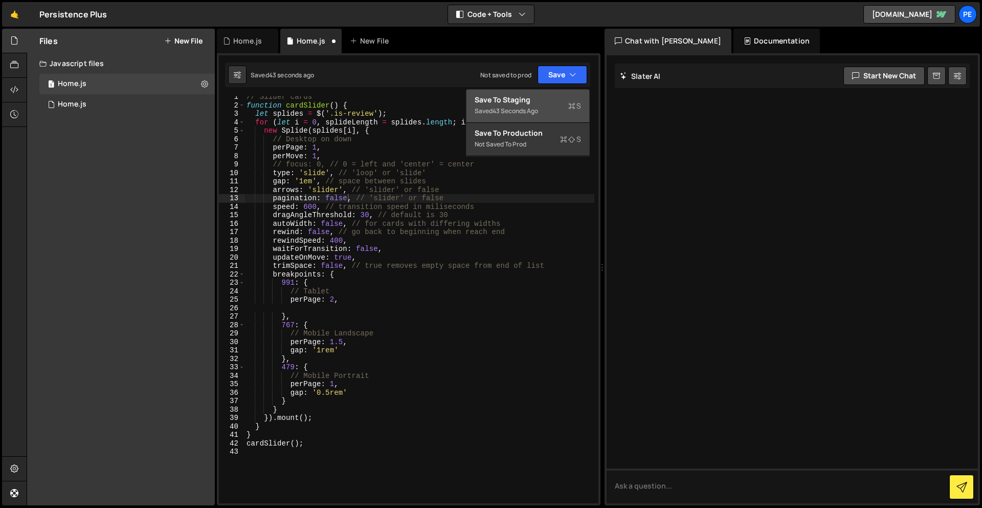
click at [555, 99] on div "Save to Staging S" at bounding box center [528, 100] width 106 height 10
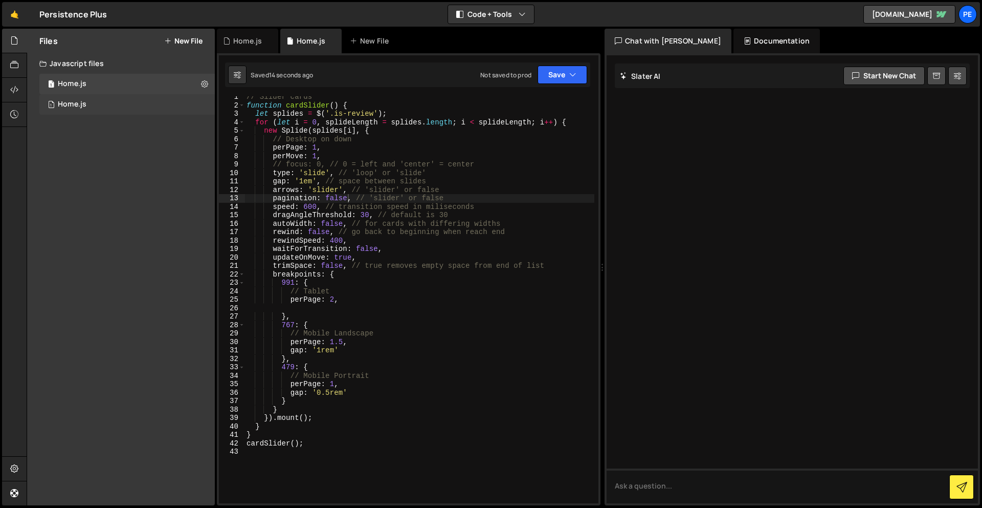
click at [97, 105] on div "1 Home.js 0" at bounding box center [126, 104] width 175 height 20
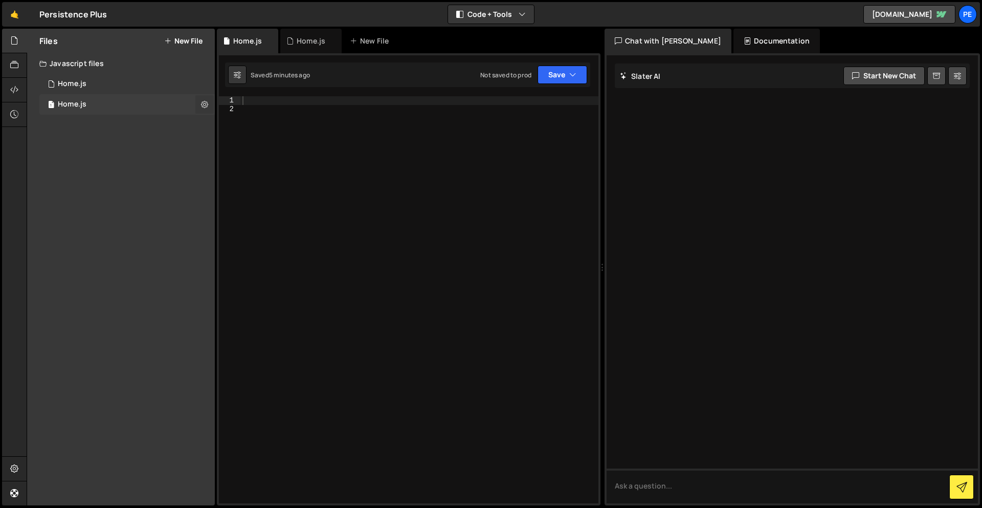
click at [202, 100] on icon at bounding box center [204, 104] width 7 height 10
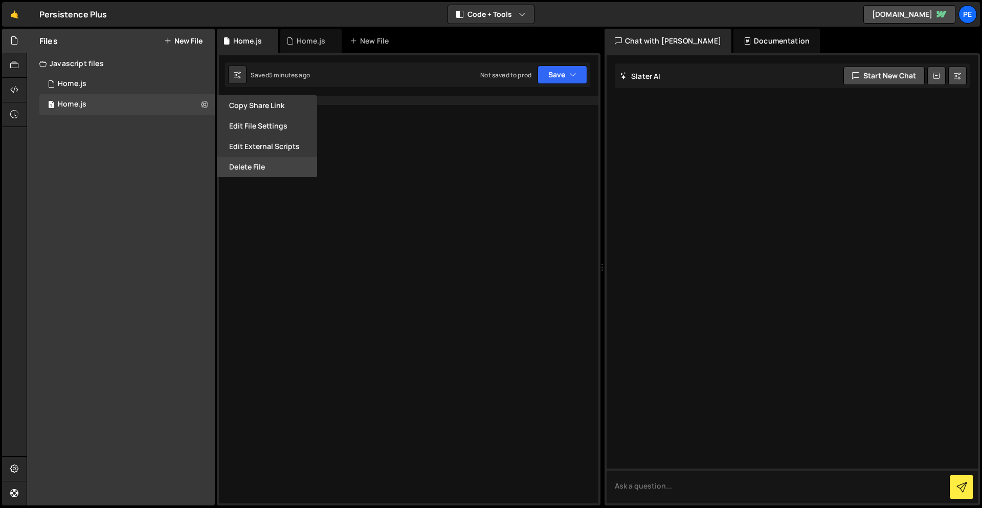
click at [259, 167] on button "Delete File" at bounding box center [267, 167] width 100 height 20
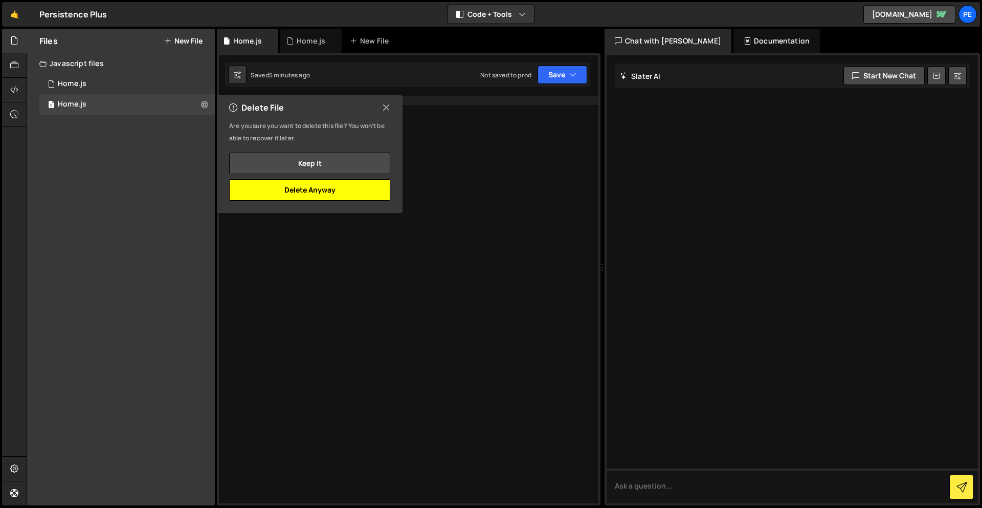
click at [322, 190] on button "Delete Anyway" at bounding box center [309, 189] width 161 height 21
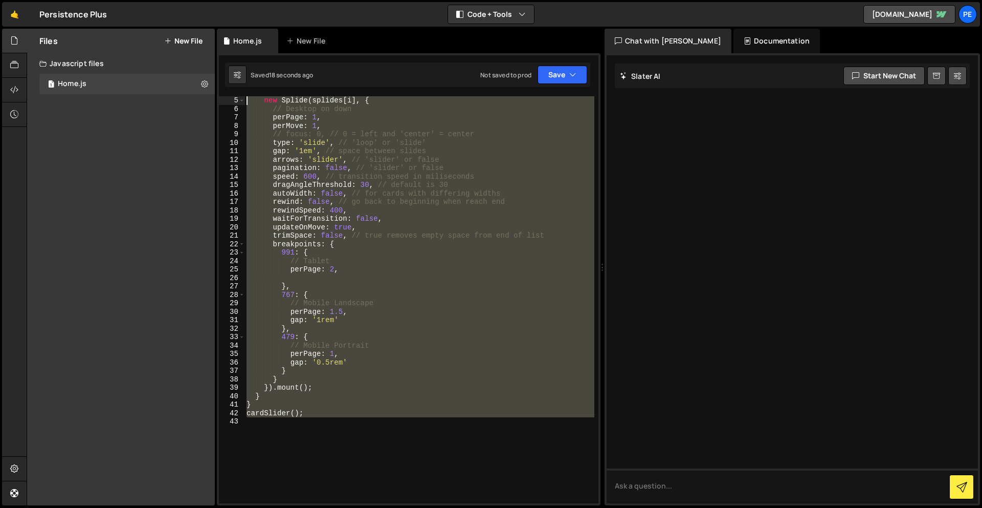
scroll to position [0, 0]
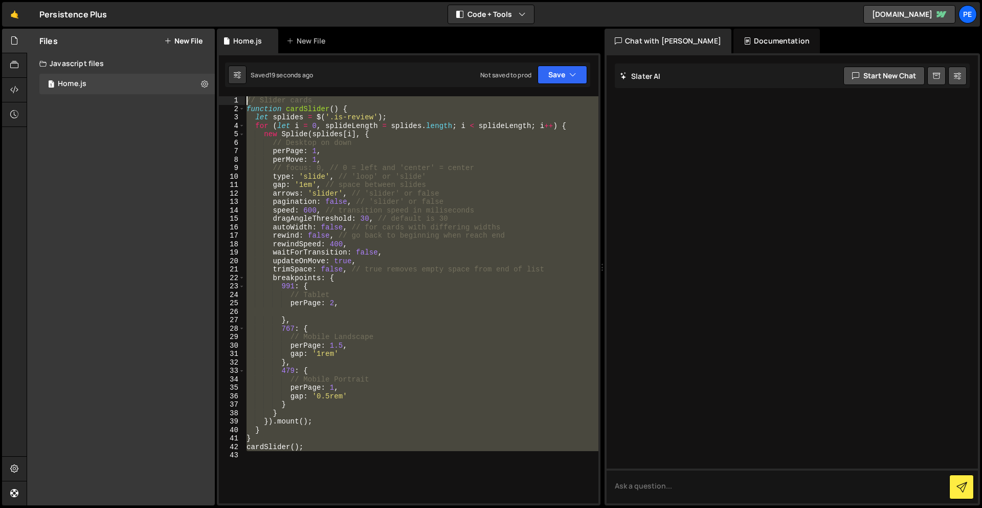
drag, startPoint x: 339, startPoint y: 426, endPoint x: 206, endPoint y: -45, distance: 489.1
click at [206, 0] on html "Projects [GEOGRAPHIC_DATA] Blog Pe Your current team is Perspective 1 Projects …" at bounding box center [491, 254] width 982 height 508
type textarea "// Slider cards function cardSlider() {"
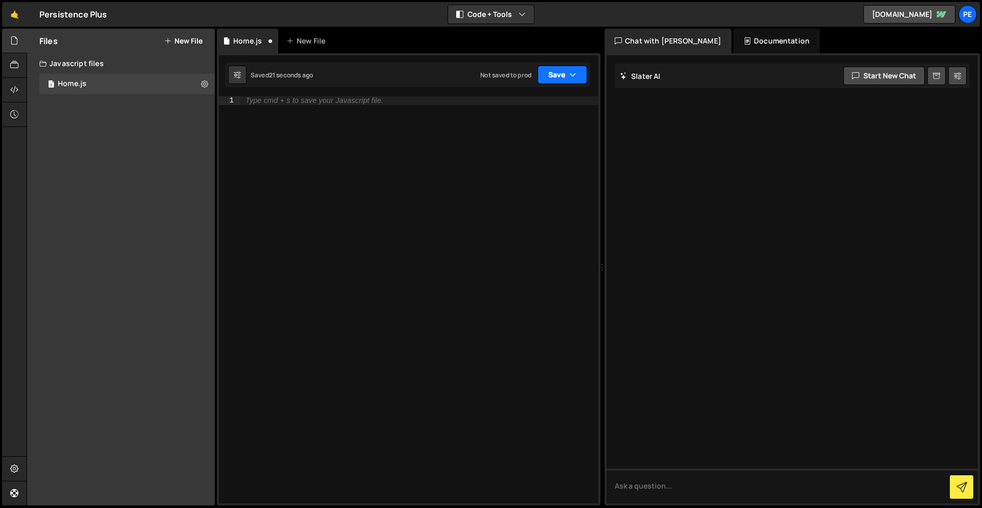
click at [558, 72] on button "Save" at bounding box center [563, 74] width 50 height 18
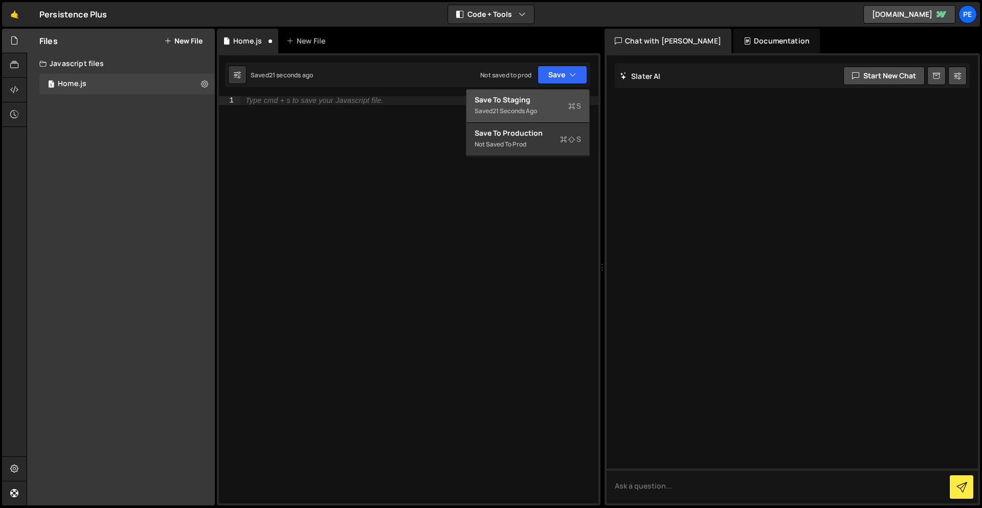
click at [539, 104] on div "Save to Staging S" at bounding box center [528, 100] width 106 height 10
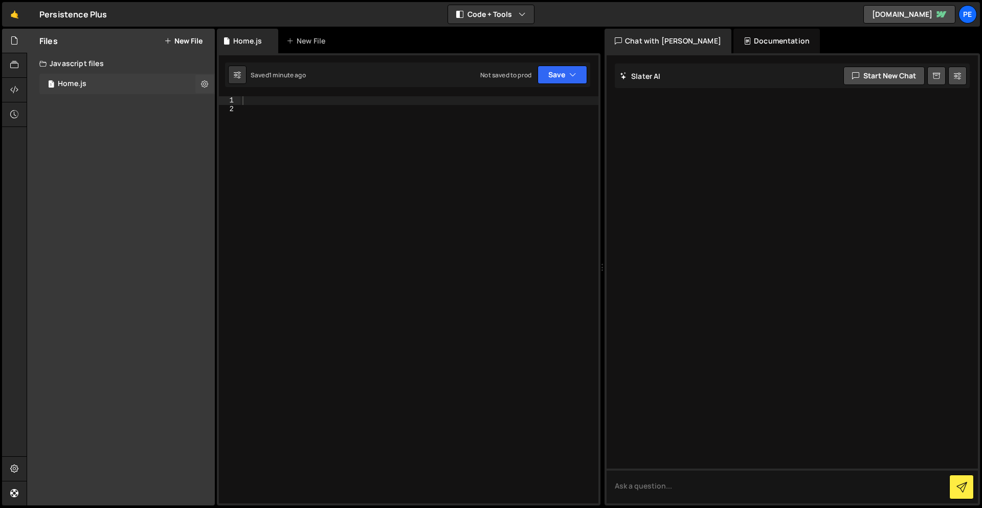
click at [99, 79] on div "1 Home.js 0" at bounding box center [126, 84] width 175 height 20
click at [288, 132] on div at bounding box center [419, 308] width 358 height 424
type textarea "cardSlider();"
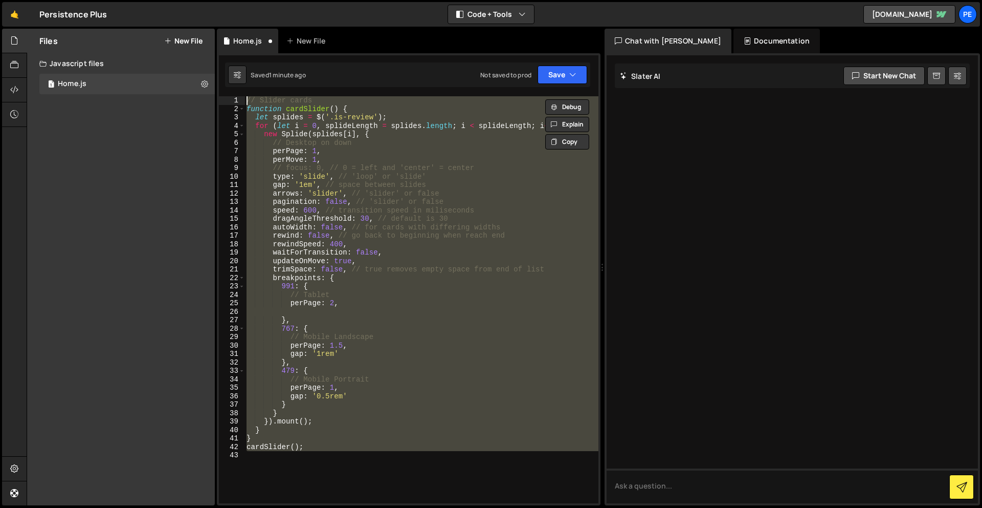
drag, startPoint x: 355, startPoint y: 496, endPoint x: 242, endPoint y: -37, distance: 545.0
click at [242, 0] on html "Projects [GEOGRAPHIC_DATA] Blog Pe Your current team is Perspective 1 Projects …" at bounding box center [491, 254] width 982 height 508
type textarea "// Slider cards function cardSlider() {"
paste textarea
drag, startPoint x: 378, startPoint y: 495, endPoint x: 228, endPoint y: -45, distance: 560.8
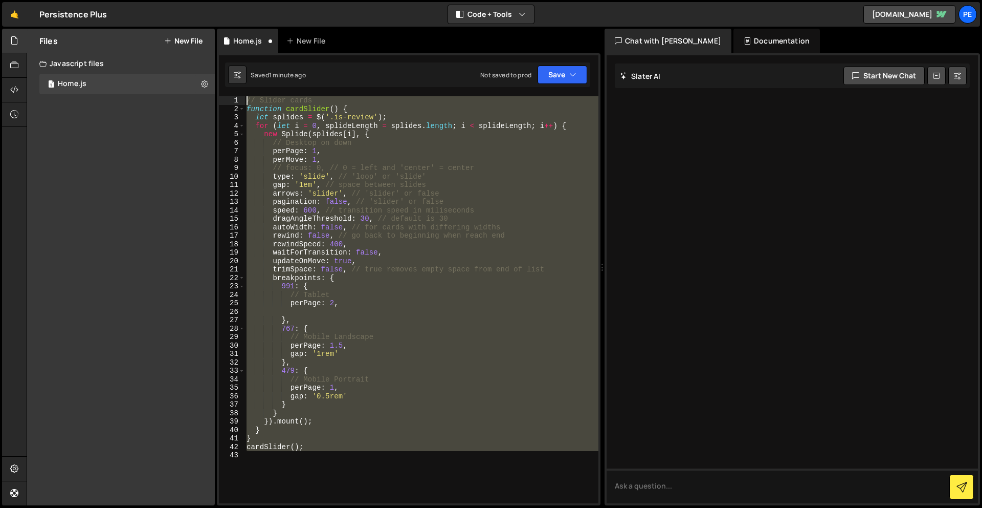
click at [228, 0] on html "Projects [GEOGRAPHIC_DATA] Blog Pe Your current team is Perspective 1 Projects …" at bounding box center [491, 254] width 982 height 508
type textarea "// Slider cards function cardSlider() {"
click at [291, 467] on div "// Slider cards function cardSlider ( ) { let splides = $ ( '.is-review' ) ; fo…" at bounding box center [422, 299] width 354 height 407
drag, startPoint x: 288, startPoint y: 473, endPoint x: 154, endPoint y: -45, distance: 534.8
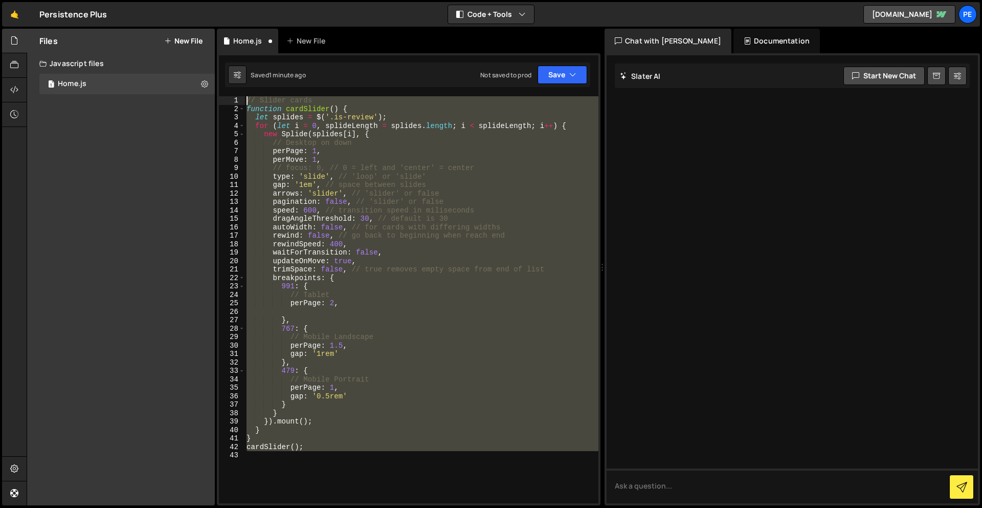
click at [154, 0] on html "Projects [GEOGRAPHIC_DATA] Blog Pe Your current team is Perspective 1 Projects …" at bounding box center [491, 254] width 982 height 508
paste textarea "cardSlider();"
type textarea "cardSlider();"
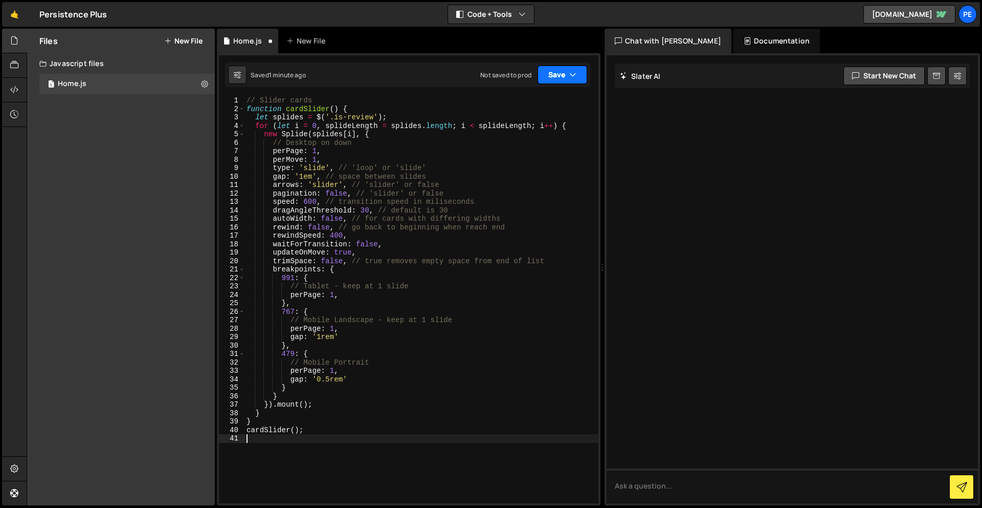
click at [540, 73] on button "Save" at bounding box center [563, 74] width 50 height 18
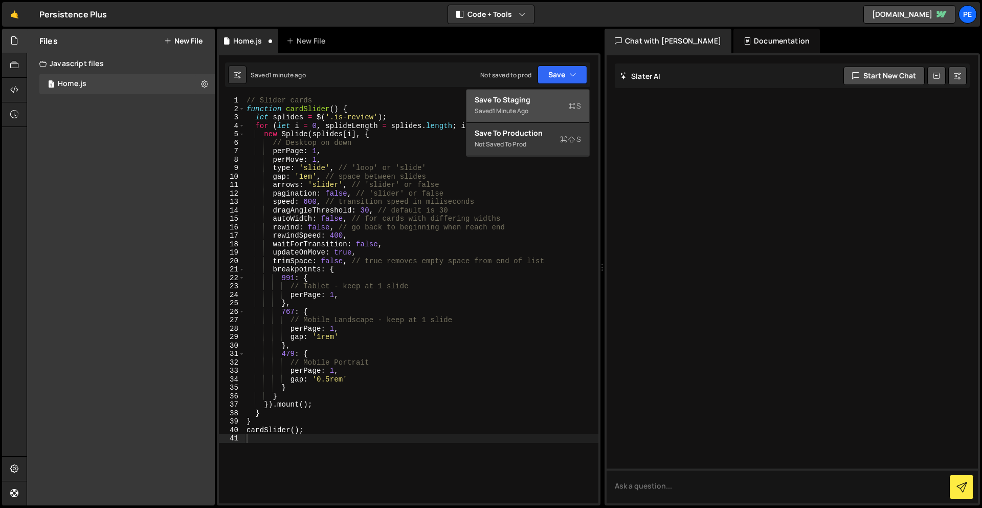
click at [516, 107] on div "1 minute ago" at bounding box center [511, 110] width 36 height 9
